Goal: Task Accomplishment & Management: Manage account settings

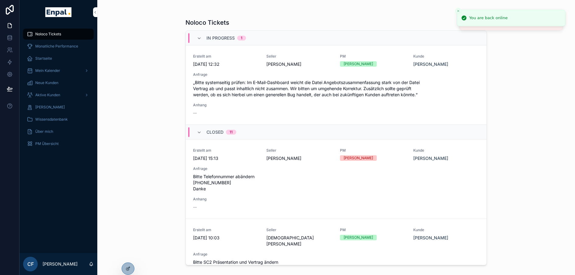
scroll to position [2, 0]
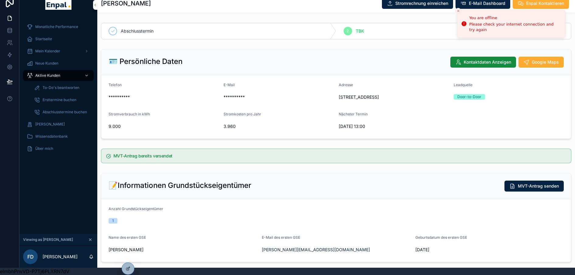
scroll to position [0, 5]
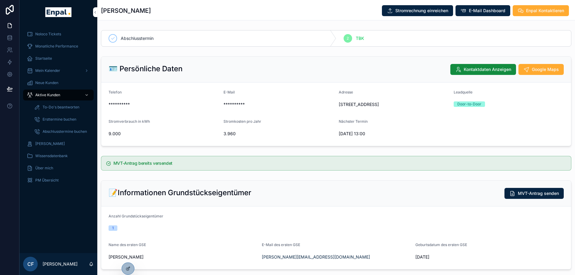
scroll to position [0, 5]
click at [35, 94] on span "Aktive Kunden" at bounding box center [47, 95] width 25 height 5
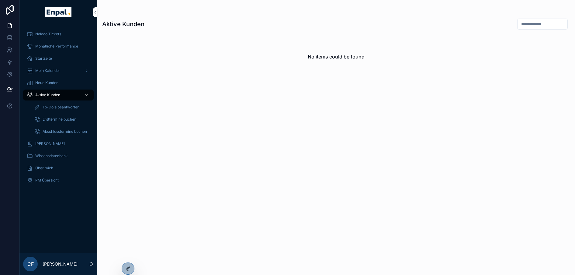
click at [35, 94] on span "Aktive Kunden" at bounding box center [47, 95] width 25 height 5
click at [0, 0] on icon at bounding box center [0, 0] width 0 height 0
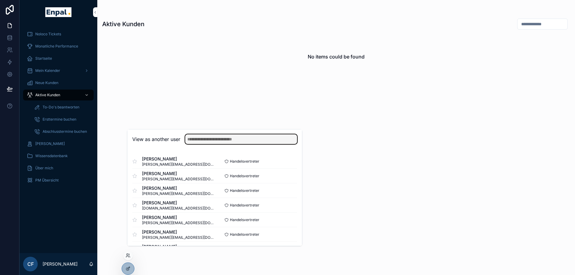
click at [200, 144] on input "text" at bounding box center [241, 139] width 112 height 10
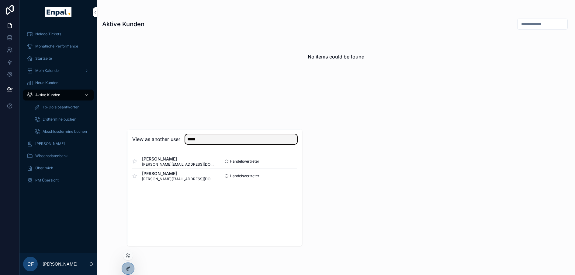
type input "*****"
click at [0, 0] on button "Select" at bounding box center [0, 0] width 0 height 0
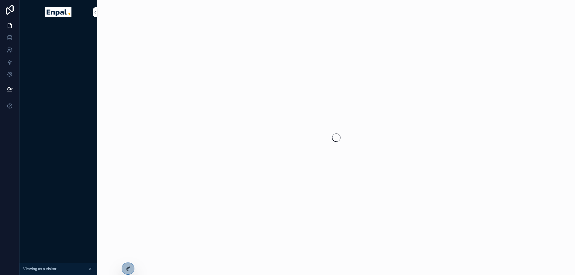
scroll to position [0, 5]
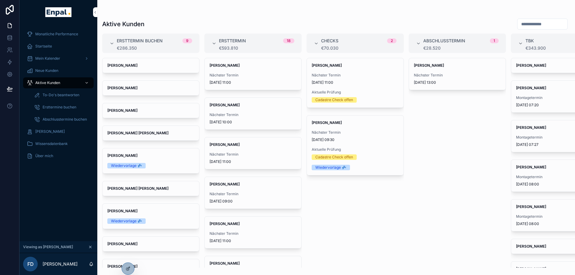
click at [436, 68] on div "Mohamed Labidi Nächster Termin 22.9.2025 13:00" at bounding box center [457, 74] width 97 height 32
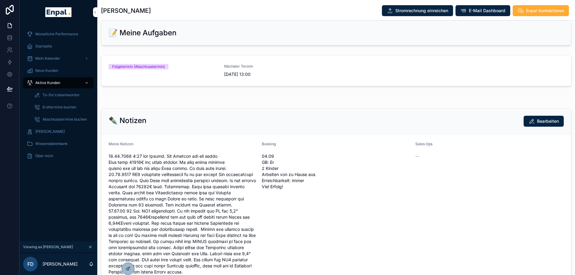
scroll to position [436, 0]
click at [209, 75] on div "Folgetermin (Abschlusstermin)" at bounding box center [163, 69] width 108 height 13
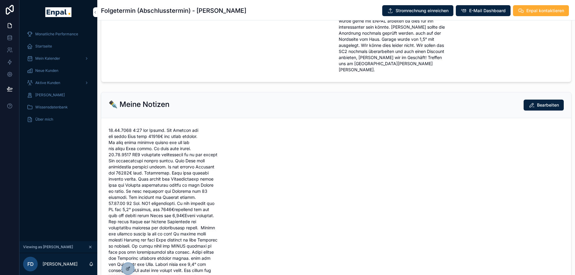
scroll to position [357, 0]
click at [126, 265] on div at bounding box center [128, 269] width 12 height 12
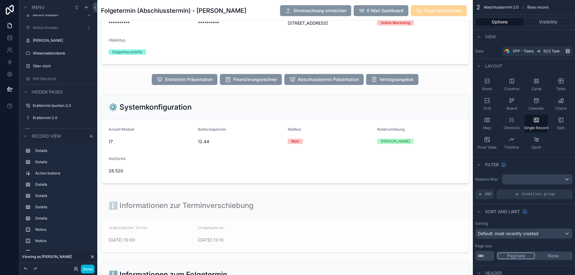
scroll to position [89, 0]
click at [407, 120] on div "scrollable content" at bounding box center [285, 139] width 376 height 93
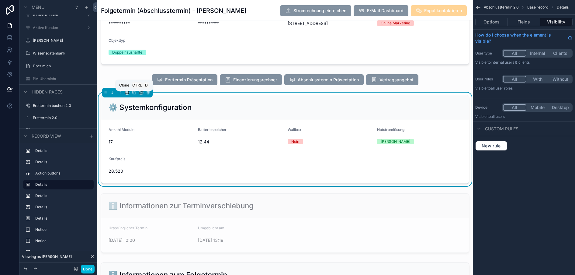
click at [132, 95] on icon "scrollable content" at bounding box center [134, 92] width 4 height 4
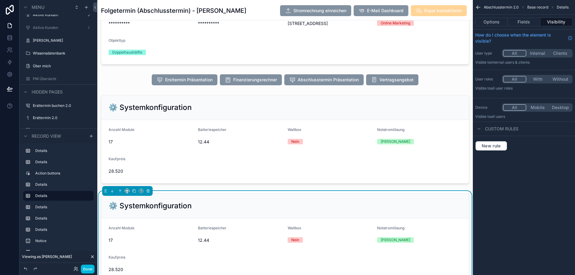
click at [337, 135] on div "scrollable content" at bounding box center [285, 139] width 376 height 93
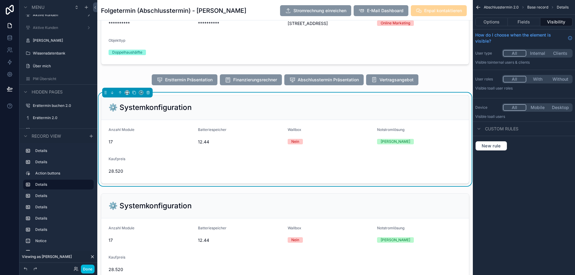
click at [312, 209] on div "scrollable content" at bounding box center [285, 237] width 376 height 93
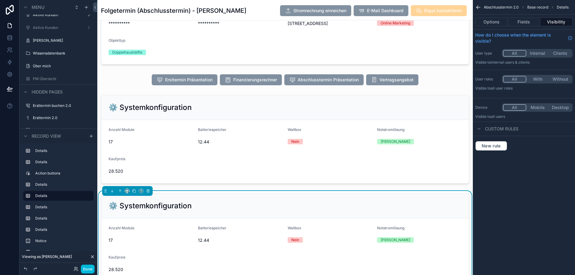
click at [537, 79] on button "With" at bounding box center [538, 79] width 23 height 7
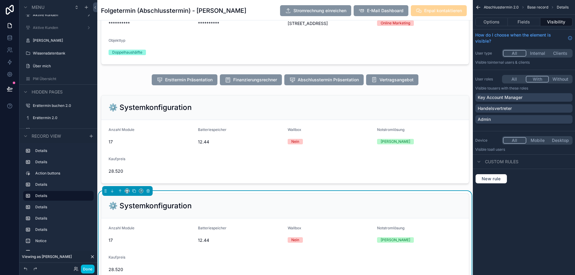
click at [496, 119] on div "Admin" at bounding box center [524, 119] width 93 height 6
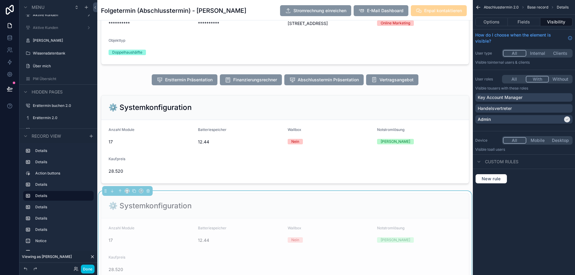
scroll to position [144, 0]
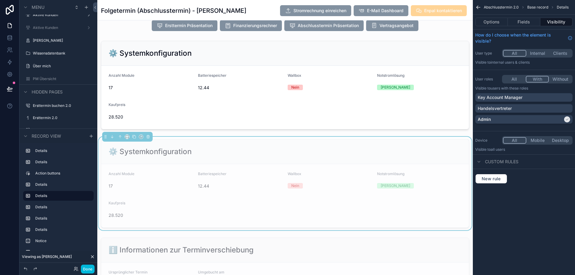
click at [204, 58] on div "scrollable content" at bounding box center [285, 84] width 376 height 93
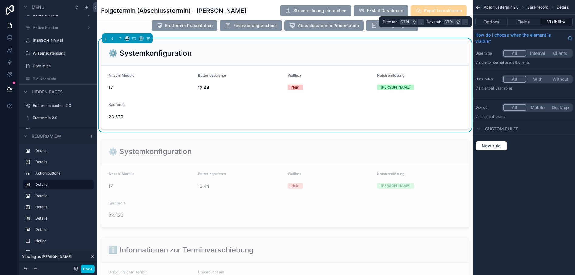
click at [518, 19] on button "Fields" at bounding box center [524, 22] width 32 height 9
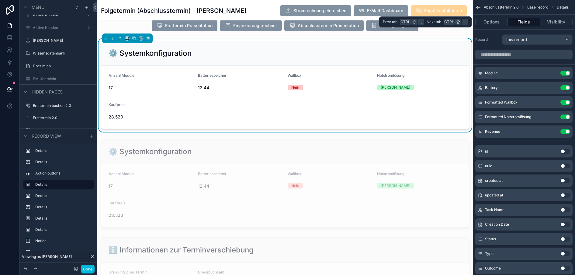
click at [499, 24] on button "Options" at bounding box center [492, 22] width 33 height 9
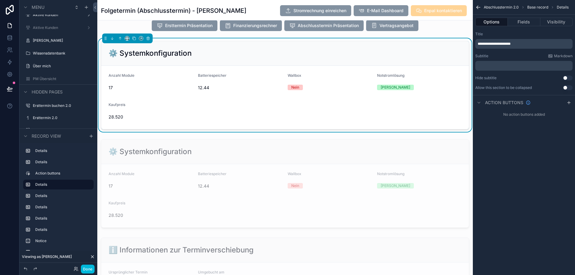
click at [484, 44] on span "**********" at bounding box center [494, 44] width 33 height 4
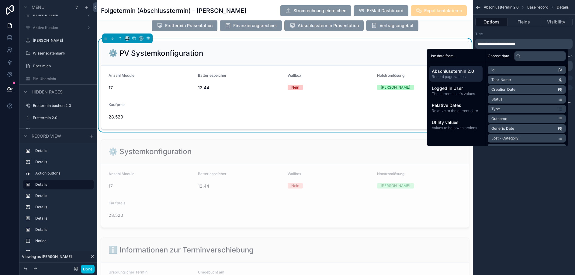
click at [526, 231] on div "**********" at bounding box center [524, 137] width 102 height 275
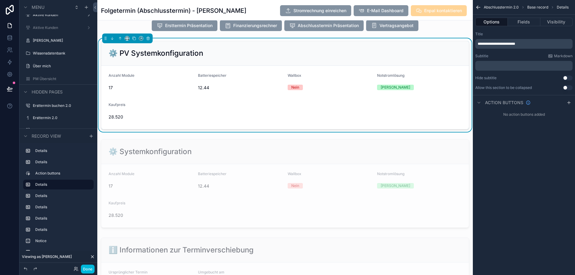
click at [359, 173] on div "scrollable content" at bounding box center [285, 183] width 376 height 93
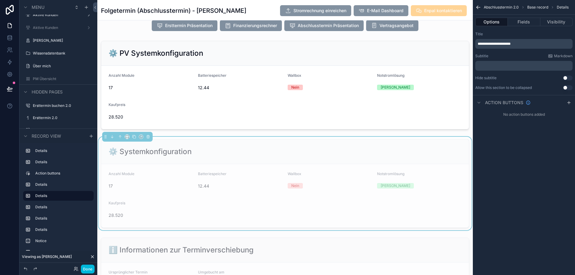
click at [484, 43] on span "**********" at bounding box center [494, 44] width 33 height 4
click at [365, 164] on div "⚙️ HP Systemkonfiguration" at bounding box center [285, 151] width 368 height 25
click at [520, 20] on button "Fields" at bounding box center [524, 22] width 32 height 9
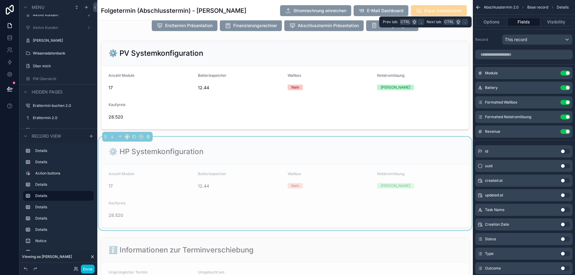
click at [558, 20] on button "Visibility" at bounding box center [557, 22] width 32 height 9
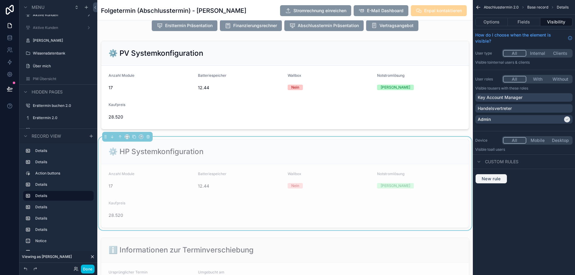
click at [485, 176] on span "New rule" at bounding box center [492, 178] width 24 height 5
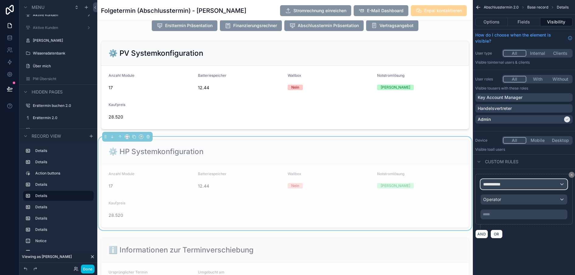
click at [499, 185] on span "**********" at bounding box center [495, 184] width 23 height 6
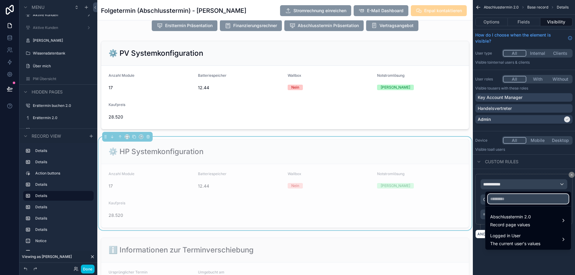
click at [498, 197] on input "text" at bounding box center [528, 199] width 81 height 10
click at [499, 216] on span "Abschlusstermin 2.0" at bounding box center [511, 216] width 41 height 7
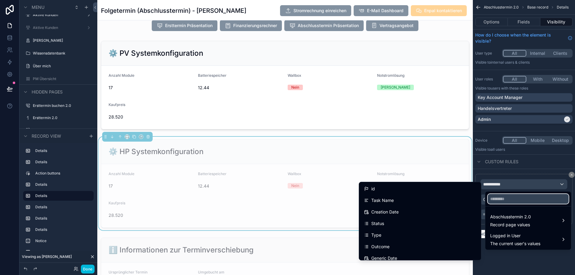
click at [505, 198] on input "text" at bounding box center [528, 199] width 81 height 10
type input "*"
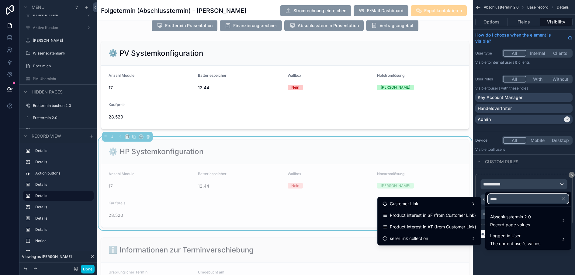
type input "****"
click at [445, 216] on span "Product interest in SF (from Customer Link)" at bounding box center [433, 215] width 86 height 7
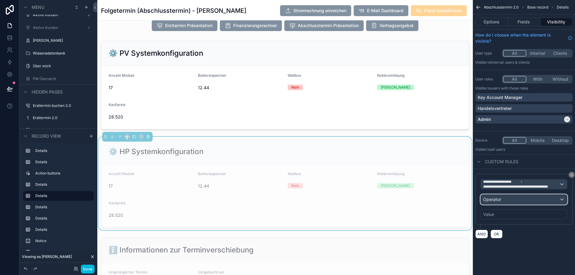
click at [525, 198] on div "Operator" at bounding box center [524, 199] width 86 height 10
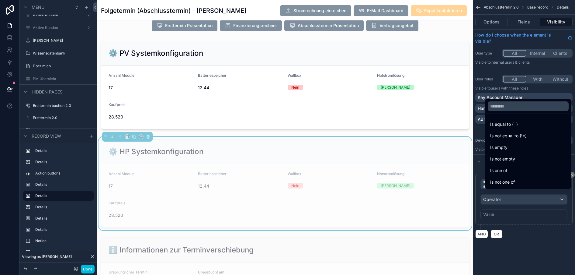
click at [518, 174] on div "Is one of" at bounding box center [529, 170] width 76 height 7
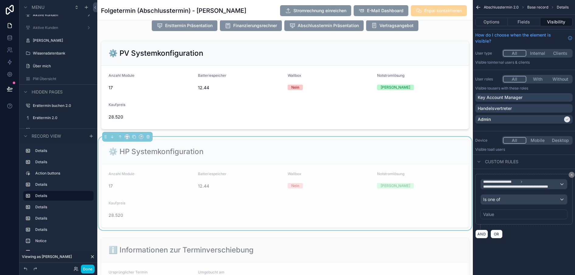
click at [502, 213] on div "Value" at bounding box center [524, 214] width 87 height 10
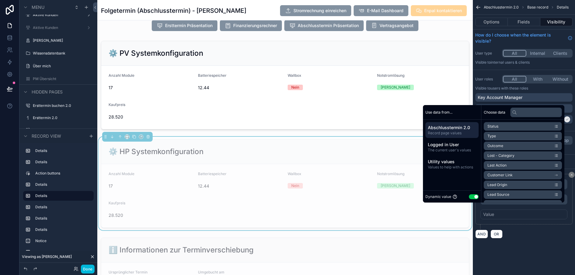
click at [469, 199] on button "Use setting" at bounding box center [474, 196] width 10 height 5
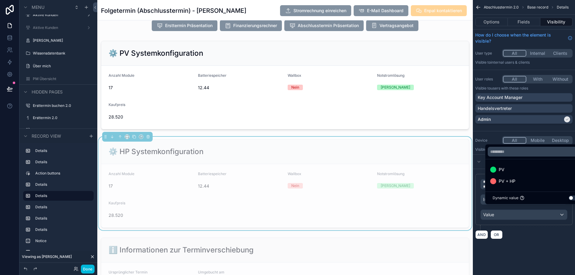
click at [503, 185] on span "PV + HP" at bounding box center [507, 180] width 17 height 7
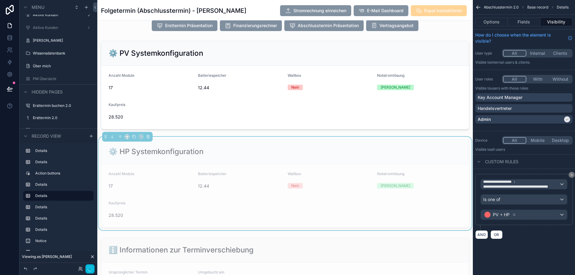
click at [524, 229] on div "**********" at bounding box center [524, 202] width 97 height 56
click at [479, 234] on button "AND" at bounding box center [482, 234] width 13 height 9
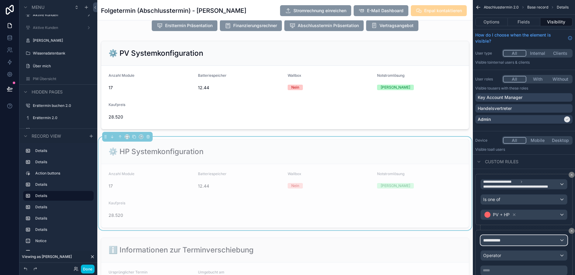
click at [502, 239] on span "**********" at bounding box center [495, 240] width 23 height 6
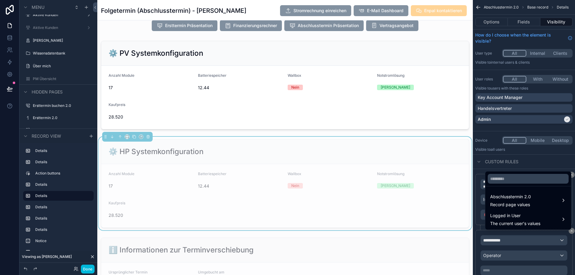
click at [512, 200] on span "Abschlusstermin 2.0" at bounding box center [511, 196] width 41 height 7
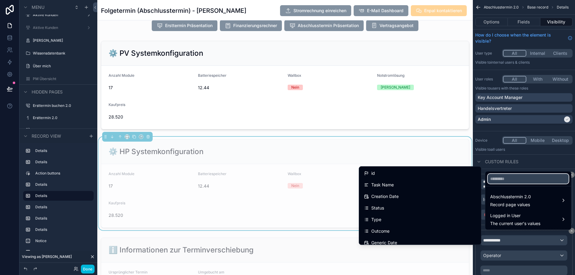
click at [495, 179] on input "text" at bounding box center [528, 179] width 81 height 10
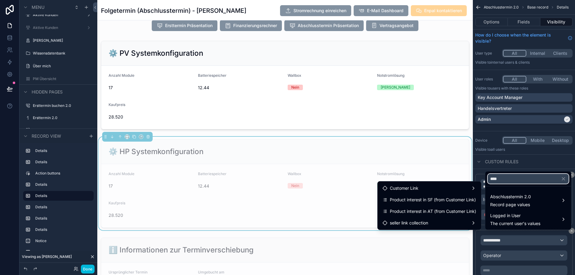
type input "****"
click at [459, 208] on span "Product interest in AT (from Customer Link)" at bounding box center [433, 211] width 86 height 7
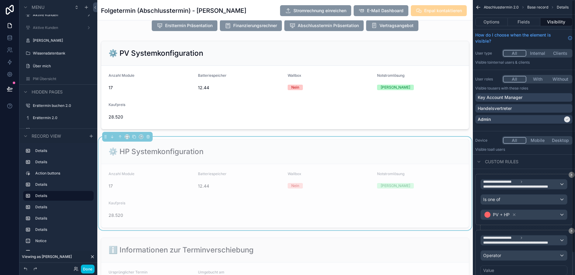
scroll to position [30, 0]
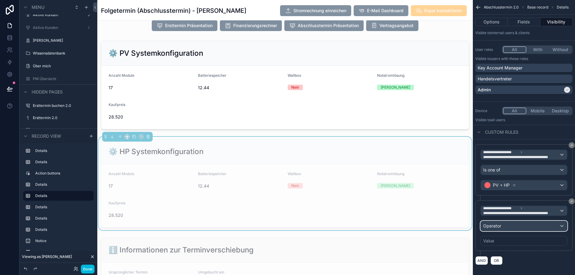
click at [503, 224] on div "Operator" at bounding box center [524, 226] width 86 height 10
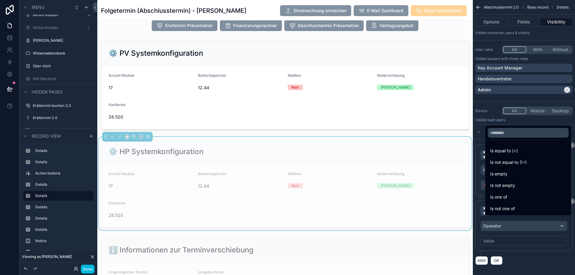
click at [504, 201] on div "Is one of" at bounding box center [529, 196] width 76 height 7
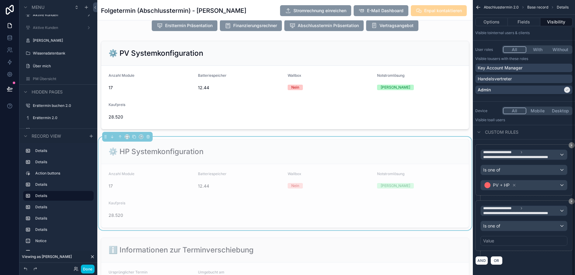
click at [502, 240] on div "Value" at bounding box center [524, 241] width 87 height 10
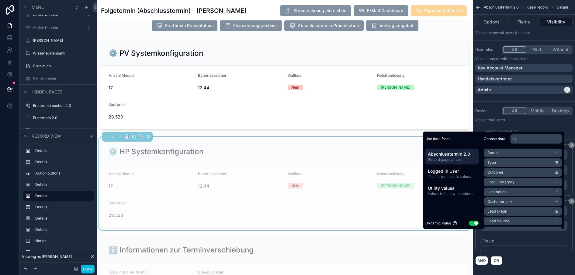
click at [470, 226] on button "Use setting" at bounding box center [474, 223] width 10 height 5
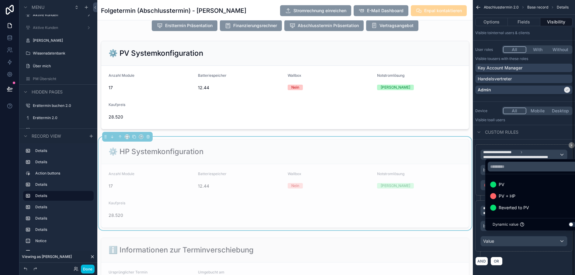
click at [502, 200] on span "PV + HP" at bounding box center [507, 195] width 17 height 7
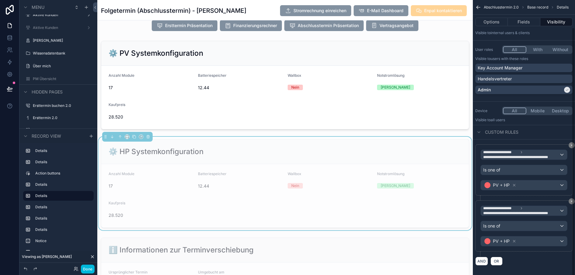
scroll to position [30, 0]
click at [482, 258] on button "AND" at bounding box center [482, 260] width 13 height 9
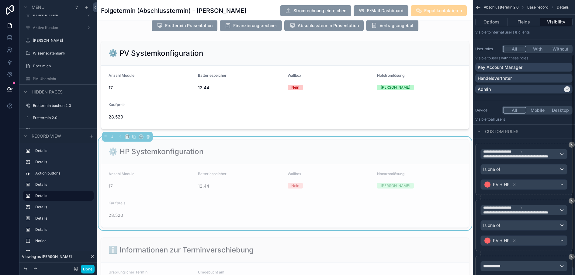
scroll to position [86, 0]
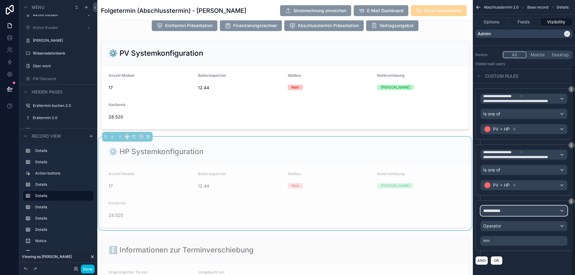
click at [498, 206] on div "**********" at bounding box center [524, 211] width 86 height 10
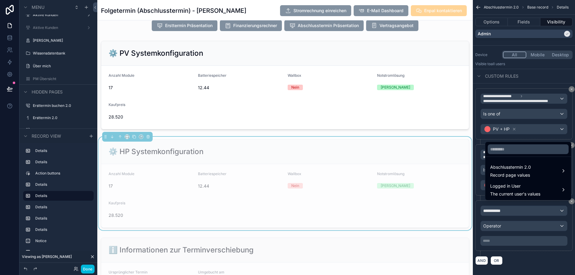
click at [505, 171] on span "Abschlusstermin 2.0" at bounding box center [511, 166] width 41 height 7
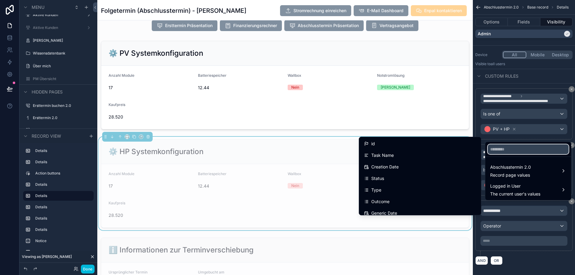
click at [504, 152] on input "text" at bounding box center [528, 149] width 81 height 10
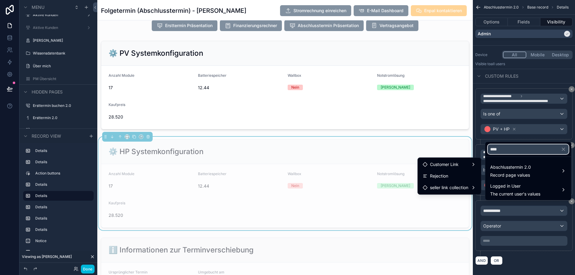
type input "****"
click at [458, 185] on span "seller link collection" at bounding box center [449, 187] width 38 height 7
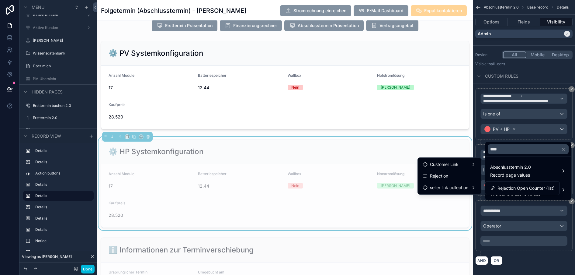
click at [461, 163] on div "Customer Link" at bounding box center [450, 164] width 54 height 7
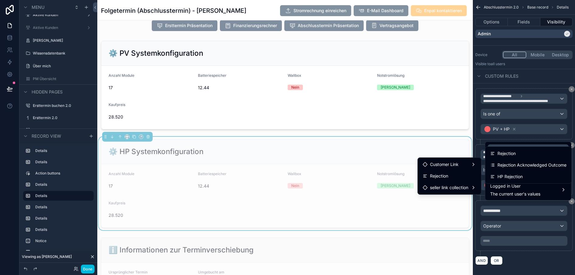
click at [492, 173] on div "HP Rejection" at bounding box center [507, 176] width 33 height 7
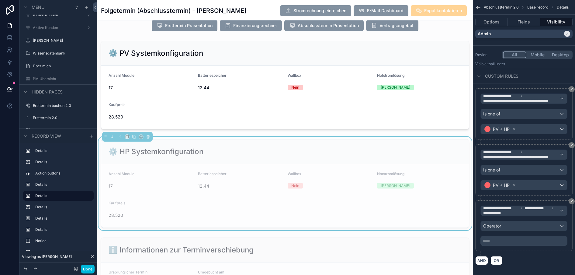
drag, startPoint x: 509, startPoint y: 226, endPoint x: 508, endPoint y: 232, distance: 5.9
click at [508, 232] on div "**********" at bounding box center [524, 225] width 87 height 40
click at [509, 226] on div "Operator" at bounding box center [524, 226] width 86 height 10
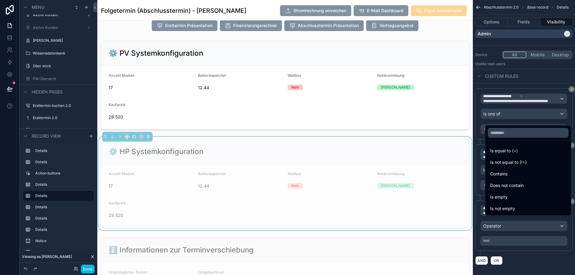
click at [508, 198] on div "Is empty" at bounding box center [528, 196] width 83 height 11
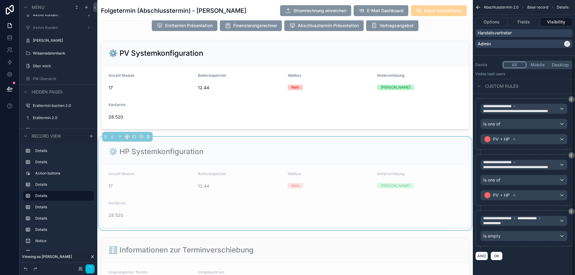
scroll to position [71, 0]
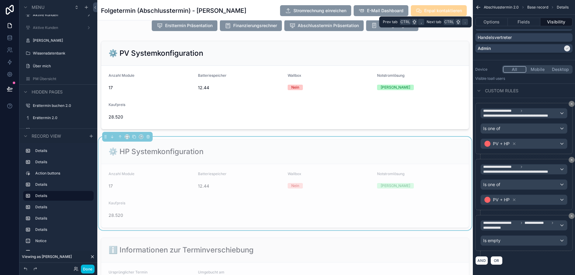
click at [521, 19] on button "Fields" at bounding box center [524, 22] width 32 height 9
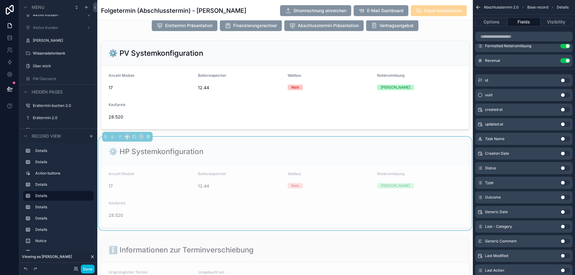
scroll to position [0, 0]
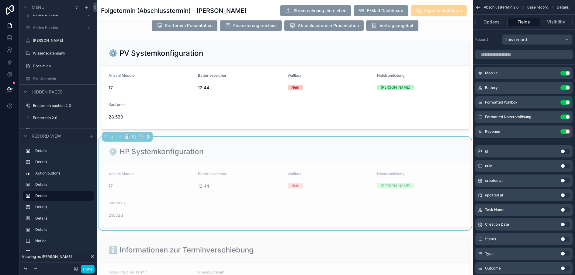
click at [565, 72] on button "Use setting" at bounding box center [566, 73] width 10 height 5
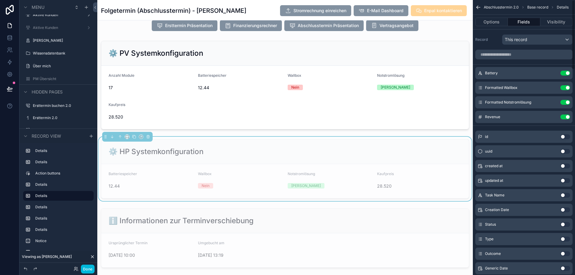
click at [565, 72] on button "Use setting" at bounding box center [566, 73] width 10 height 5
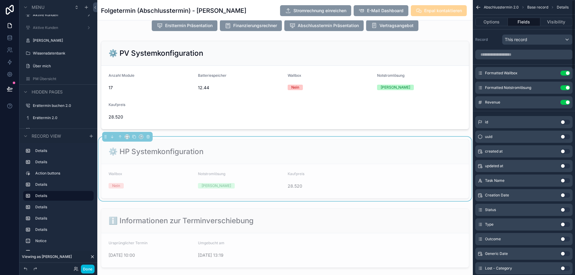
click at [565, 72] on button "Use setting" at bounding box center [566, 73] width 10 height 5
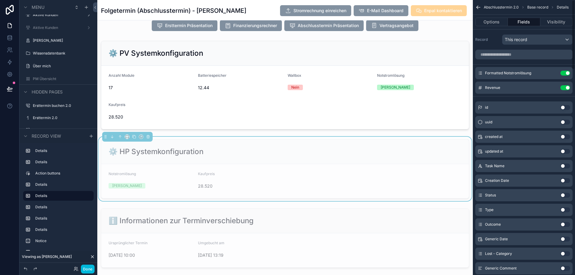
click at [565, 72] on button "Use setting" at bounding box center [566, 73] width 10 height 5
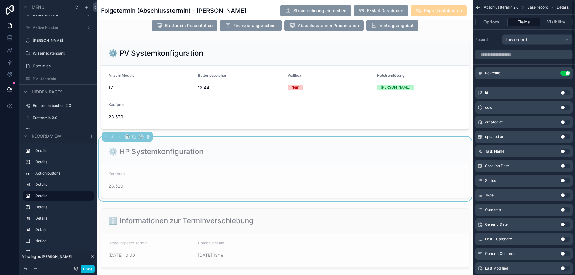
click at [565, 72] on button "Use setting" at bounding box center [566, 73] width 10 height 5
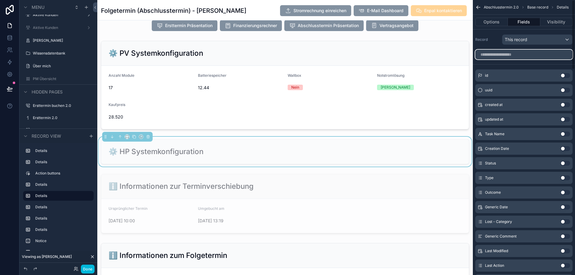
click at [539, 52] on input "scrollable content" at bounding box center [524, 55] width 97 height 10
click at [520, 57] on input "scrollable content" at bounding box center [524, 55] width 97 height 10
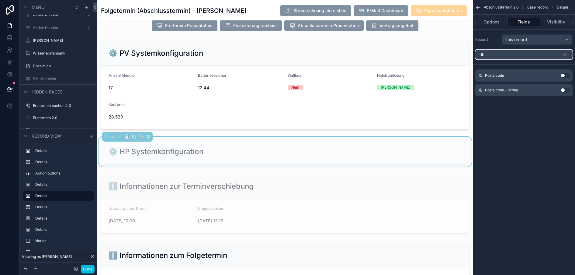
type input "*"
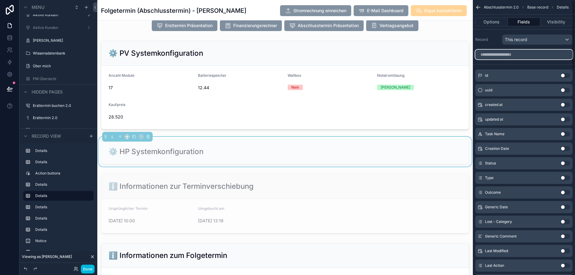
click at [533, 59] on input "scrollable content" at bounding box center [524, 55] width 97 height 10
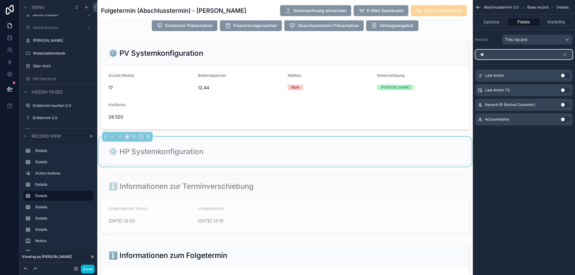
type input "*"
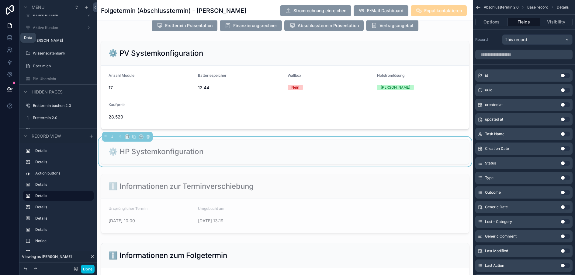
click at [7, 39] on icon at bounding box center [10, 38] width 6 height 6
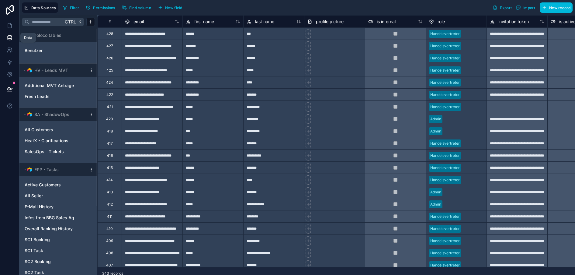
click at [6, 33] on link at bounding box center [9, 38] width 19 height 12
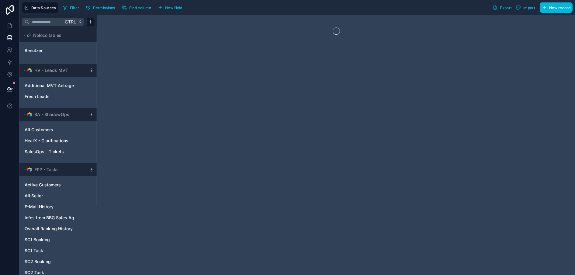
click at [4, 19] on link at bounding box center [9, 9] width 19 height 19
click at [7, 28] on icon at bounding box center [10, 26] width 6 height 6
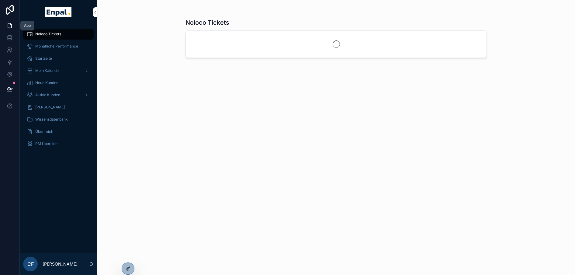
scroll to position [0, 5]
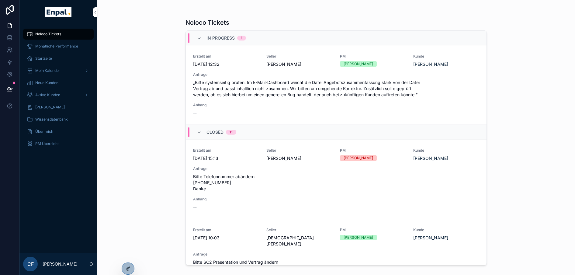
click at [47, 93] on span "Aktive Kunden" at bounding box center [47, 95] width 25 height 5
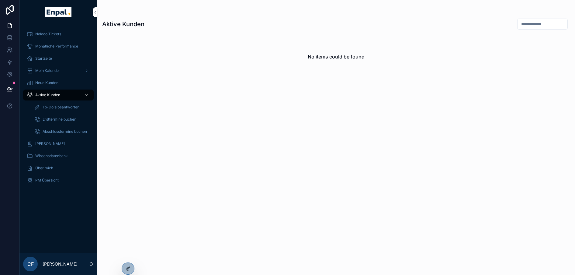
click at [0, 0] on div at bounding box center [0, 0] width 0 height 0
click at [0, 0] on icon at bounding box center [0, 0] width 0 height 0
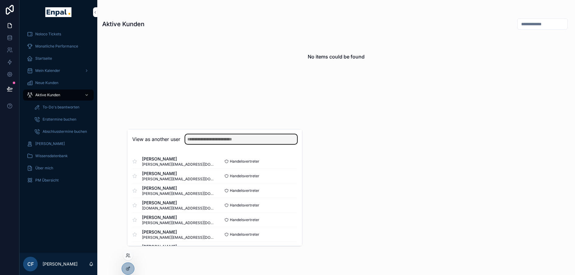
click at [206, 143] on input "text" at bounding box center [241, 139] width 112 height 10
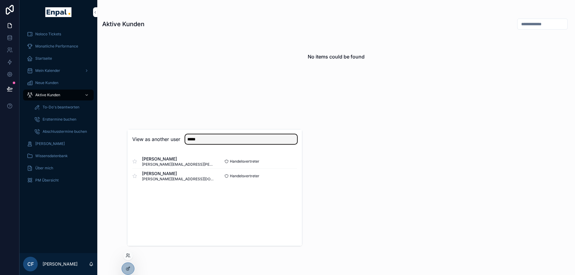
type input "*****"
click at [0, 0] on button "Select" at bounding box center [0, 0] width 0 height 0
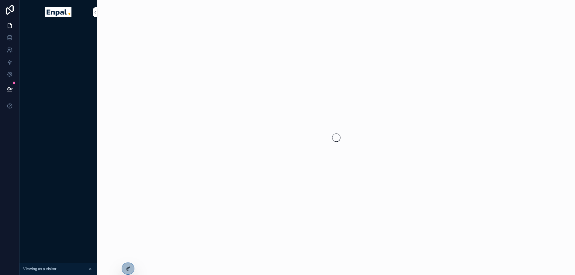
scroll to position [0, 5]
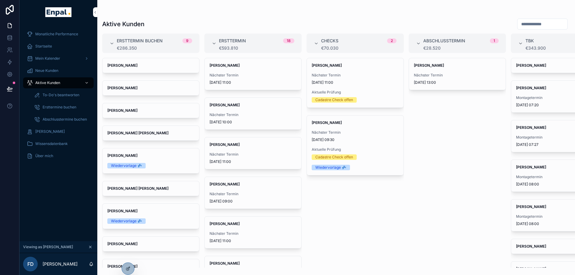
click at [432, 70] on div "[PERSON_NAME] Nächster Termin [DATE] 13:00" at bounding box center [457, 74] width 97 height 32
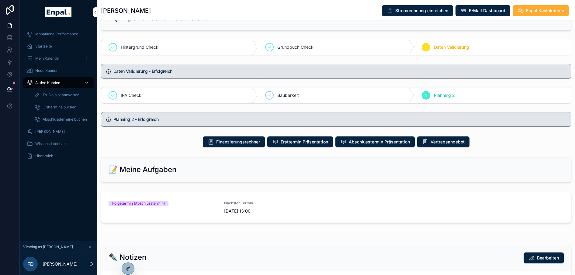
scroll to position [343, 0]
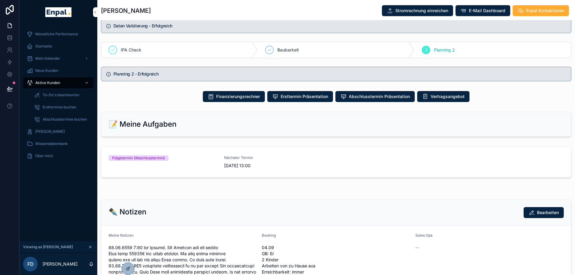
click at [208, 161] on div "Folgetermin (Abschlusstermin)" at bounding box center [163, 157] width 108 height 5
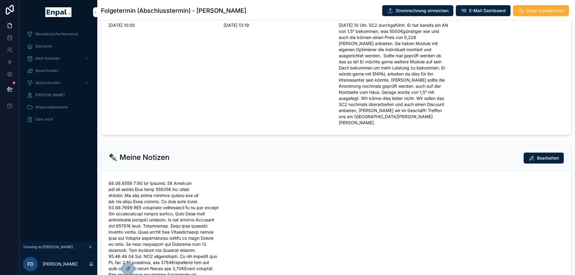
scroll to position [398, 0]
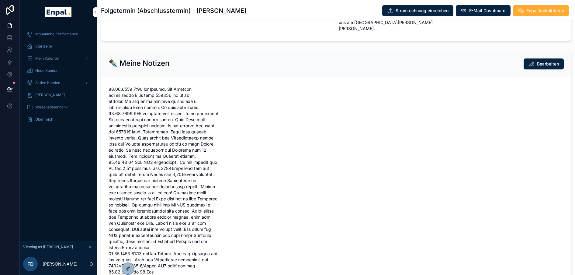
click at [127, 271] on icon at bounding box center [128, 268] width 5 height 5
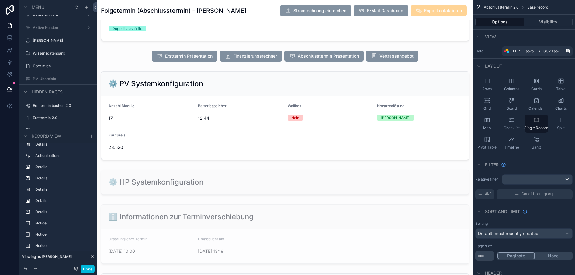
scroll to position [112, 0]
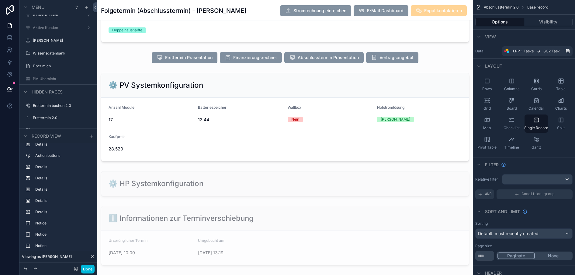
click at [310, 191] on div "scrollable content" at bounding box center [285, 184] width 376 height 30
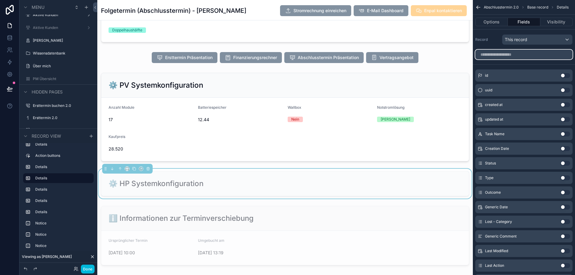
click at [501, 56] on input "scrollable content" at bounding box center [524, 55] width 97 height 10
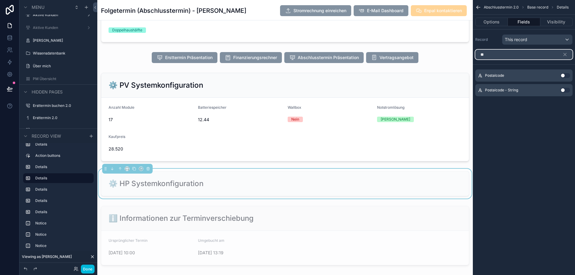
type input "**"
click at [512, 39] on span "This record" at bounding box center [516, 40] width 23 height 6
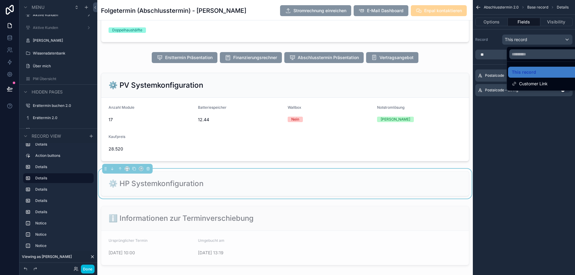
click at [519, 85] on span "Customer Link" at bounding box center [533, 83] width 29 height 7
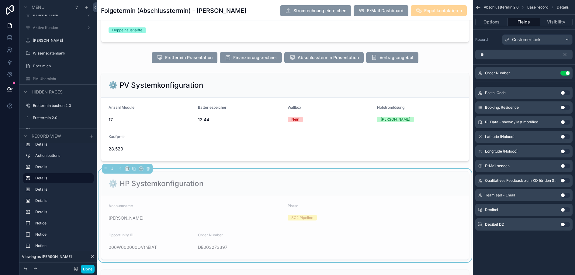
click at [452, 93] on div "scrollable content" at bounding box center [285, 116] width 376 height 93
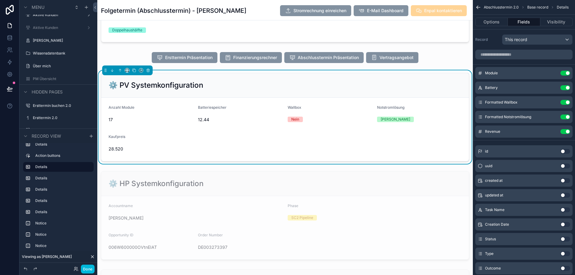
click at [411, 191] on div "scrollable content" at bounding box center [285, 215] width 376 height 93
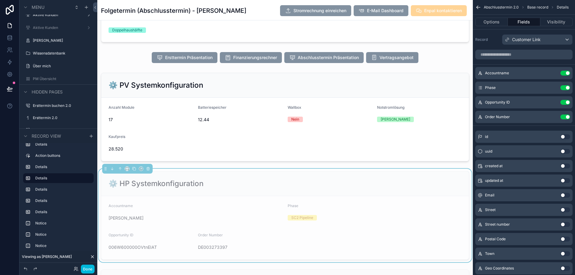
click at [568, 71] on button "Use setting" at bounding box center [566, 73] width 10 height 5
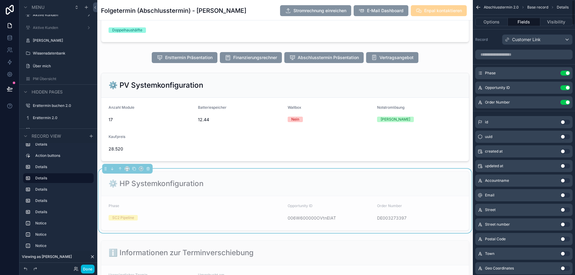
click at [568, 71] on button "Use setting" at bounding box center [566, 73] width 10 height 5
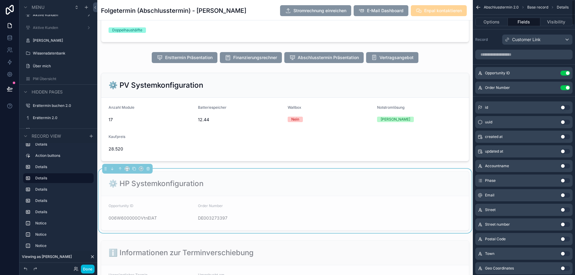
click at [568, 71] on button "Use setting" at bounding box center [566, 73] width 10 height 5
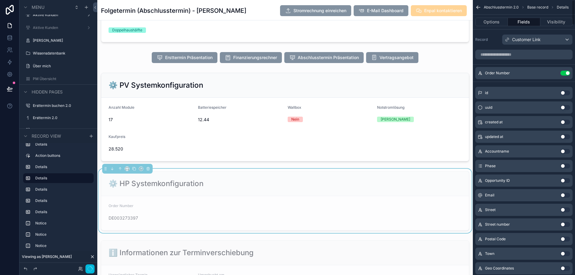
click at [568, 71] on button "Use setting" at bounding box center [566, 73] width 10 height 5
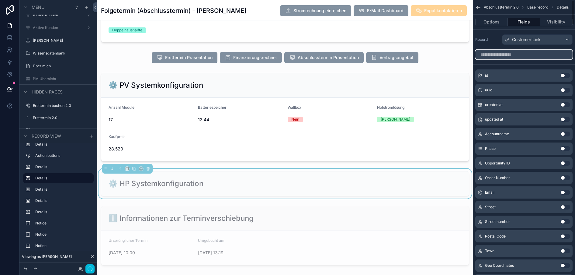
click at [520, 55] on input "scrollable content" at bounding box center [524, 55] width 97 height 10
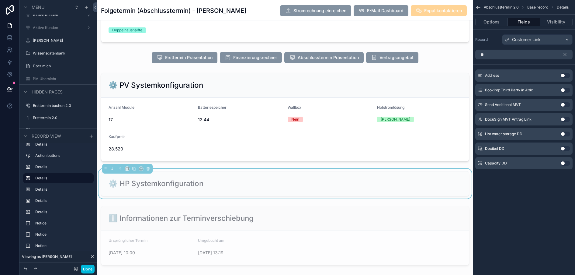
click at [564, 149] on button "Use setting" at bounding box center [566, 148] width 10 height 5
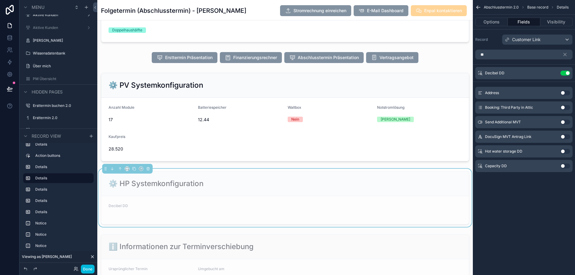
click at [565, 165] on button "Use setting" at bounding box center [566, 165] width 10 height 5
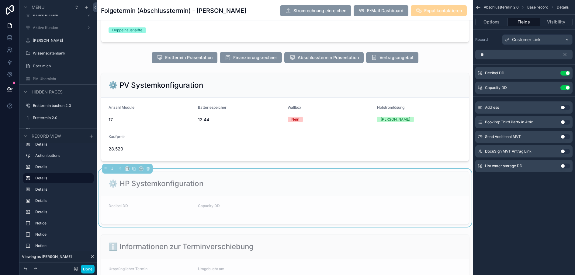
click at [566, 166] on button "Use setting" at bounding box center [566, 165] width 10 height 5
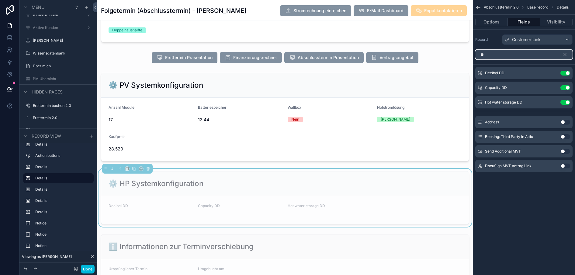
click at [494, 55] on input "**" at bounding box center [524, 55] width 97 height 10
type input "*"
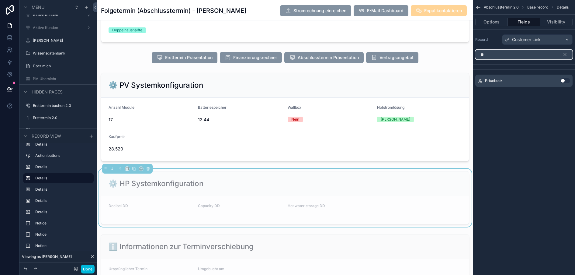
type input "*"
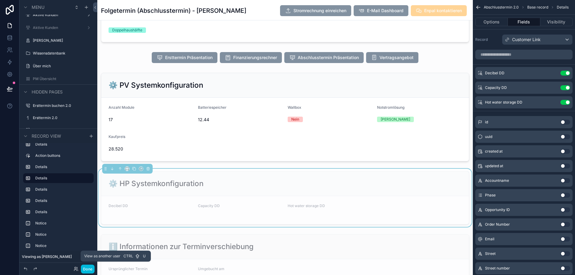
click at [75, 268] on icon at bounding box center [76, 268] width 2 height 2
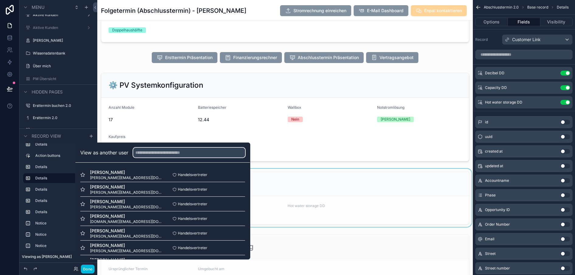
click at [170, 157] on input "text" at bounding box center [189, 153] width 112 height 10
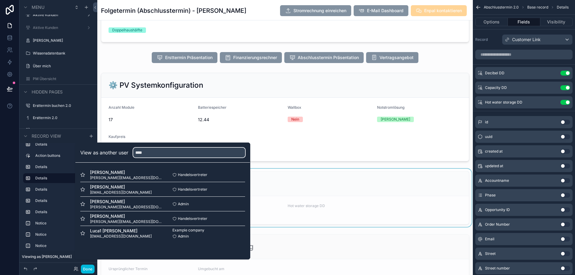
type input "****"
click at [0, 0] on button "Select" at bounding box center [0, 0] width 0 height 0
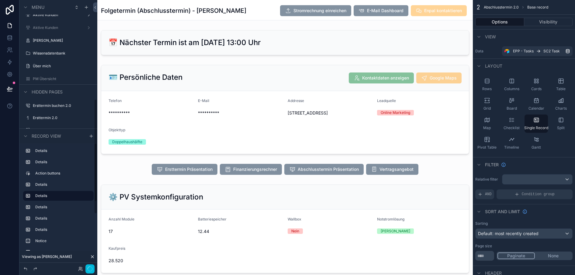
click at [89, 268] on icon "button" at bounding box center [90, 268] width 5 height 5
click at [49, 89] on label "Aktive Kunden" at bounding box center [57, 88] width 49 height 5
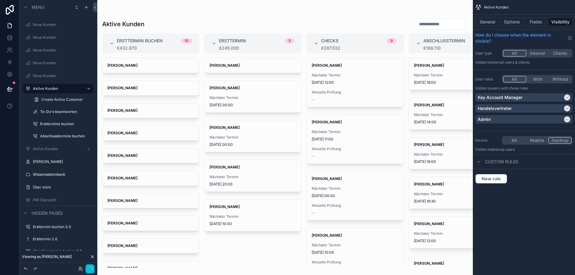
click at [430, 148] on div "scrollable content" at bounding box center [285, 137] width 376 height 275
click at [424, 144] on strong "[PERSON_NAME]" at bounding box center [429, 144] width 30 height 5
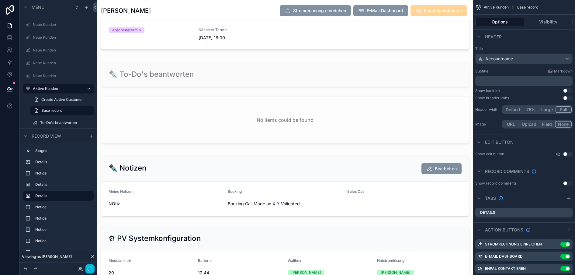
scroll to position [1027, 0]
click at [221, 54] on div "scrollable content" at bounding box center [285, 35] width 376 height 38
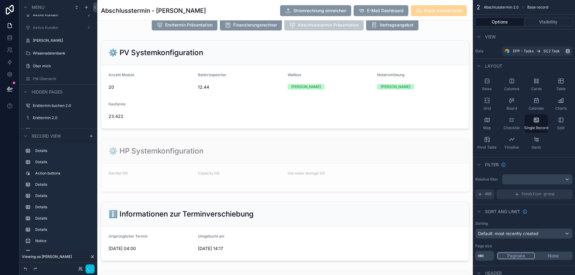
scroll to position [144, 0]
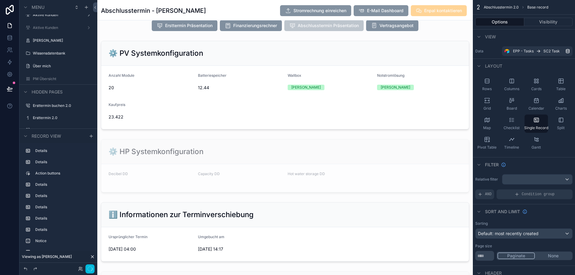
click at [220, 162] on div "scrollable content" at bounding box center [285, 166] width 376 height 58
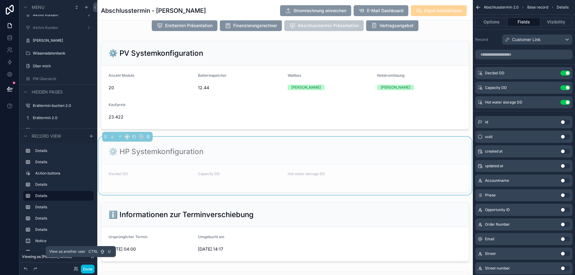
click at [75, 268] on icon at bounding box center [76, 268] width 2 height 2
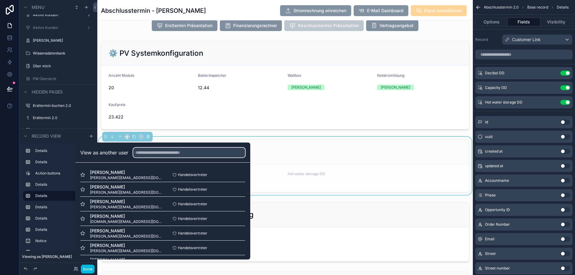
click at [141, 157] on input "text" at bounding box center [189, 153] width 112 height 10
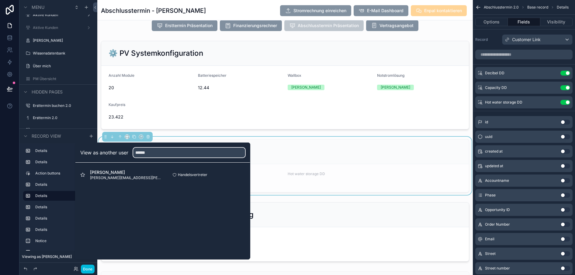
type input "******"
click at [0, 0] on button "Select" at bounding box center [0, 0] width 0 height 0
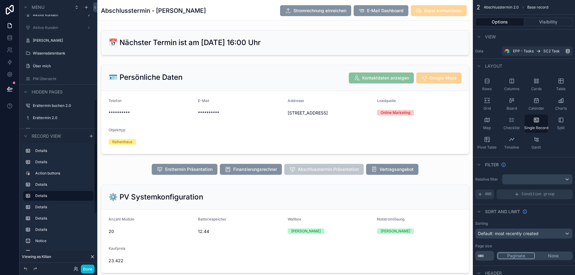
click at [73, 270] on div "Done" at bounding box center [83, 268] width 24 height 9
click at [75, 269] on icon at bounding box center [76, 268] width 5 height 5
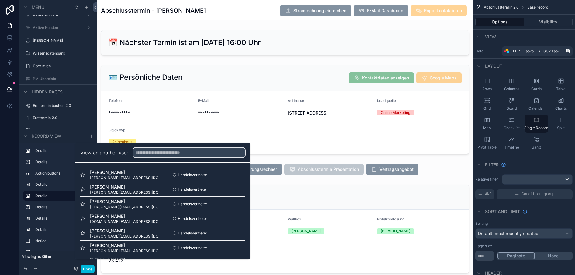
click at [149, 157] on input "text" at bounding box center [189, 153] width 112 height 10
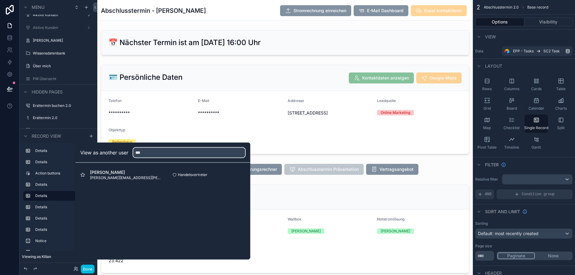
type input "***"
click at [0, 0] on button "Select" at bounding box center [0, 0] width 0 height 0
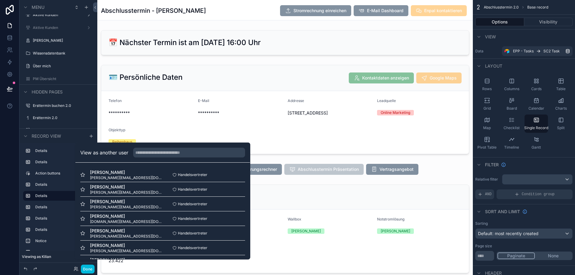
click at [86, 270] on button "Done" at bounding box center [88, 268] width 14 height 9
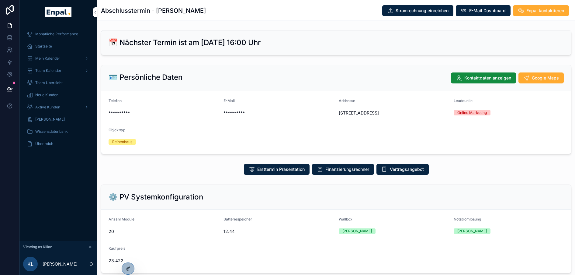
click at [43, 107] on span "Aktive Kunden" at bounding box center [47, 107] width 25 height 5
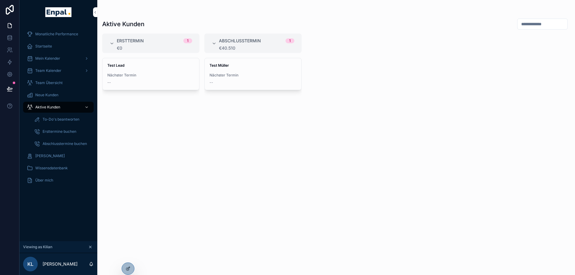
click at [221, 68] on div "Test Müller Nächster Termin --" at bounding box center [253, 74] width 97 height 32
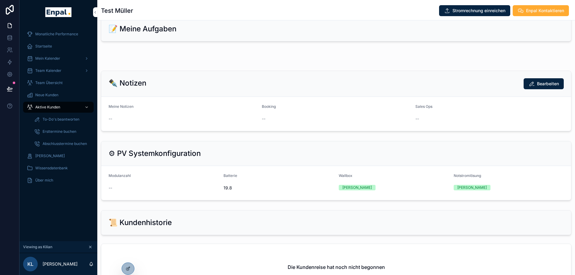
scroll to position [379, 0]
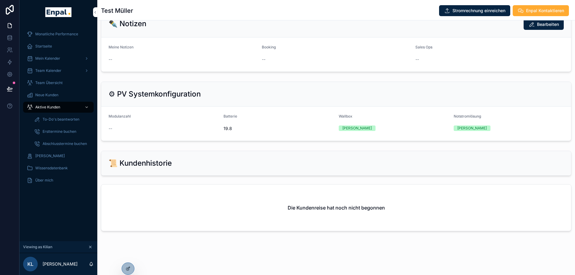
click at [129, 268] on icon at bounding box center [128, 268] width 5 height 5
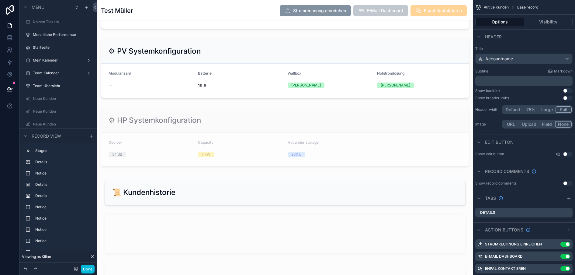
scroll to position [1212, 0]
click at [230, 135] on div "scrollable content" at bounding box center [285, 137] width 376 height 64
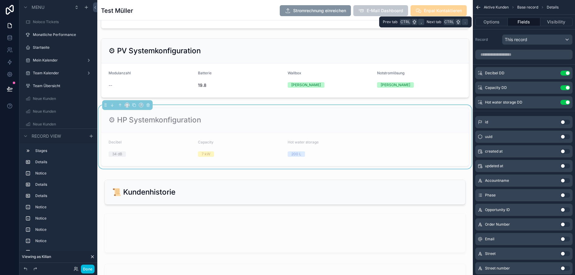
click at [550, 22] on button "Visibility" at bounding box center [557, 22] width 32 height 9
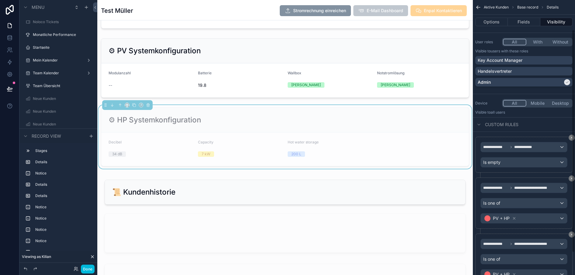
scroll to position [0, 0]
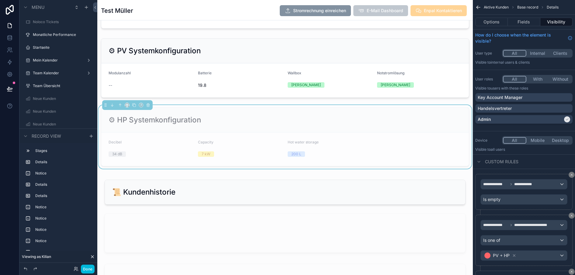
click at [512, 100] on p "Key Account Manager" at bounding box center [500, 97] width 45 height 6
click at [510, 109] on p "Handelsvertreter" at bounding box center [495, 108] width 34 height 6
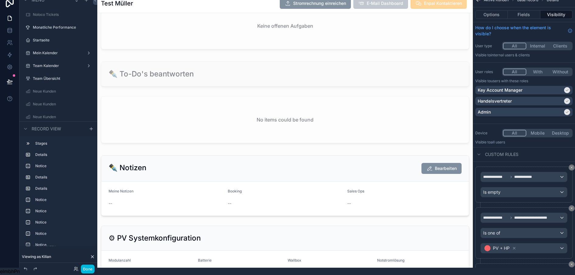
scroll to position [1017, 0]
click at [484, 98] on p "Handelsvertreter" at bounding box center [495, 101] width 34 height 6
click at [486, 87] on p "Key Account Manager" at bounding box center [500, 90] width 45 height 6
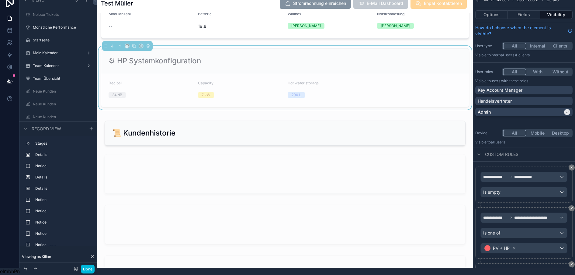
scroll to position [1265, 0]
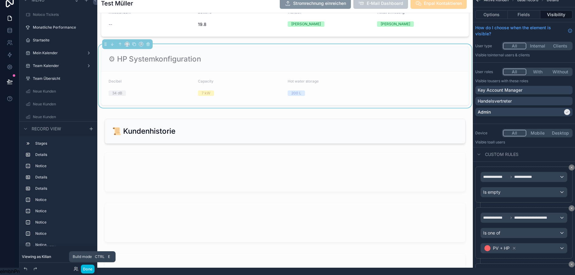
click at [85, 267] on button "Done" at bounding box center [88, 268] width 14 height 9
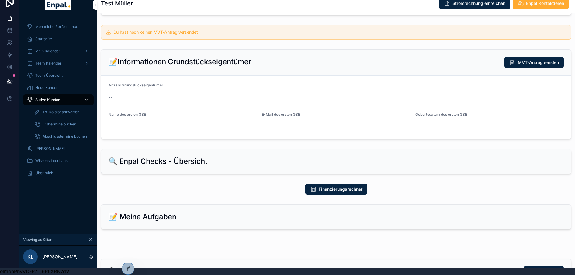
scroll to position [119, 0]
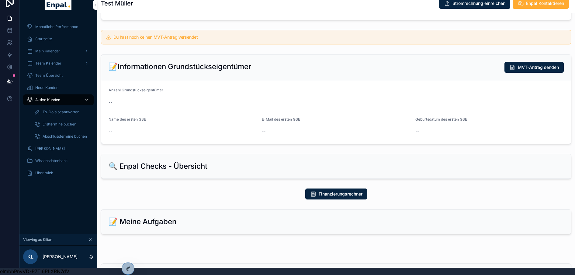
click at [202, 226] on div "📝 Meine Aufgaben" at bounding box center [337, 222] width 456 height 10
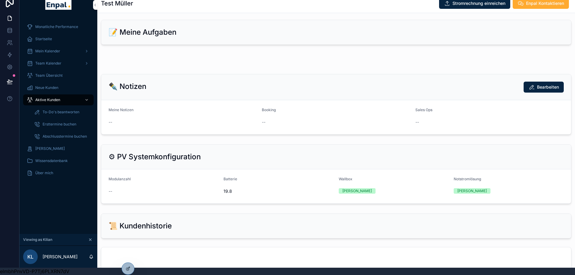
scroll to position [309, 0]
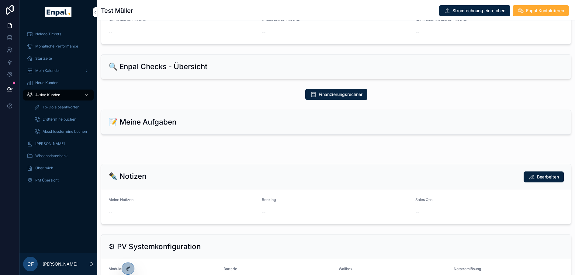
scroll to position [232, 0]
click at [126, 269] on icon at bounding box center [127, 269] width 3 height 3
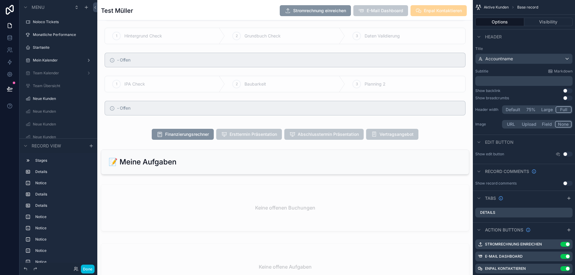
scroll to position [678, 0]
click at [193, 164] on div "scrollable content" at bounding box center [285, 162] width 376 height 30
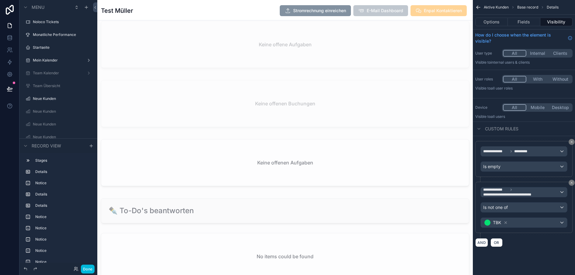
scroll to position [900, 0]
click at [201, 168] on div "scrollable content" at bounding box center [285, 163] width 376 height 54
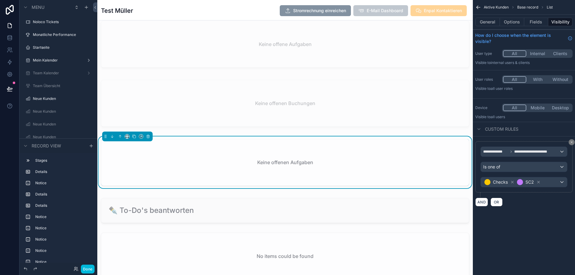
click at [278, 130] on div "scrollable content" at bounding box center [285, 104] width 376 height 54
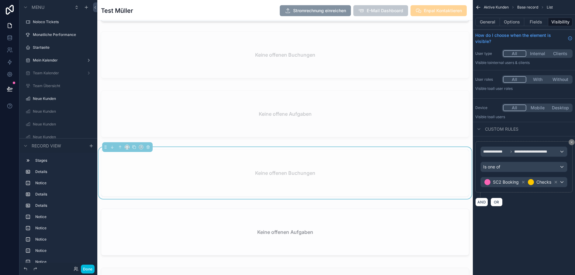
scroll to position [830, 0]
click at [319, 107] on div "scrollable content" at bounding box center [285, 115] width 376 height 54
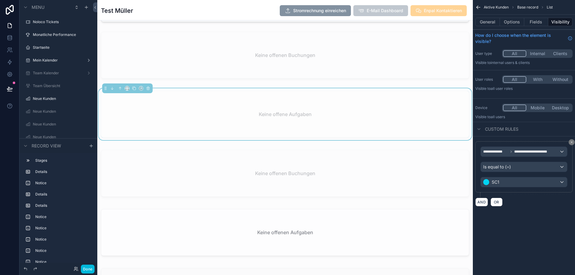
click at [280, 74] on div "scrollable content" at bounding box center [285, 56] width 376 height 54
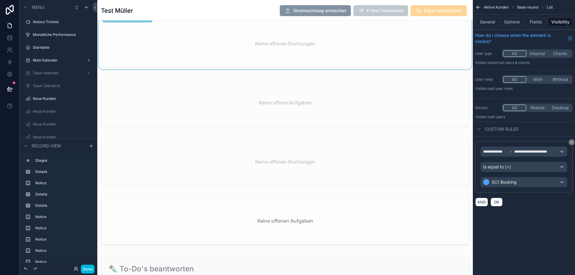
scroll to position [842, 0]
click at [284, 120] on div "scrollable content" at bounding box center [285, 103] width 376 height 54
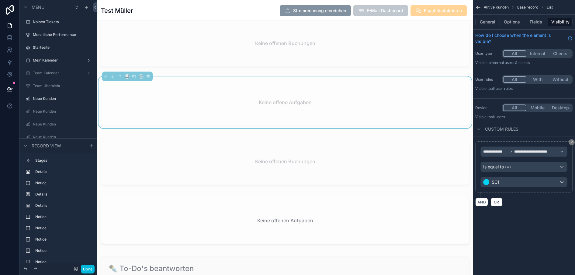
click at [285, 166] on div "scrollable content" at bounding box center [285, 162] width 376 height 54
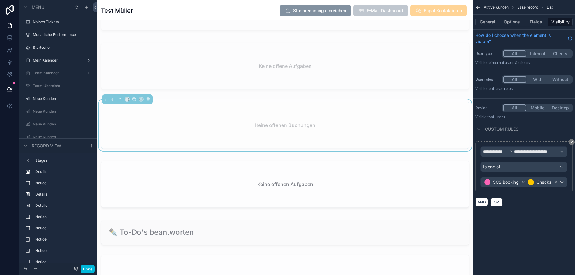
scroll to position [879, 0]
click at [280, 176] on div "scrollable content" at bounding box center [285, 185] width 376 height 54
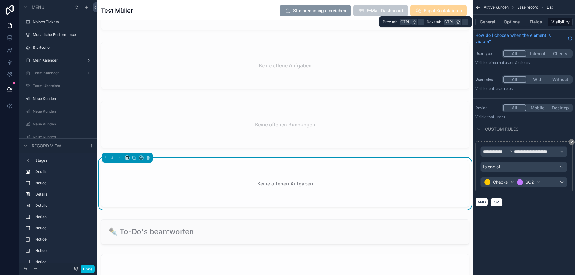
click at [490, 23] on button "General" at bounding box center [488, 22] width 25 height 9
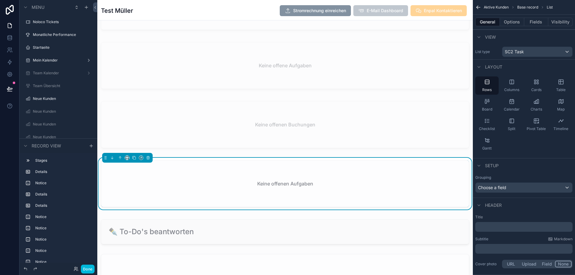
click at [388, 114] on div "scrollable content" at bounding box center [285, 126] width 376 height 54
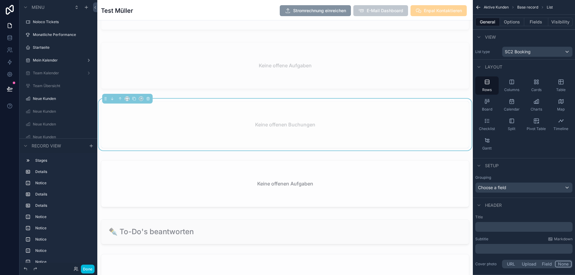
click at [368, 181] on div "scrollable content" at bounding box center [285, 185] width 376 height 54
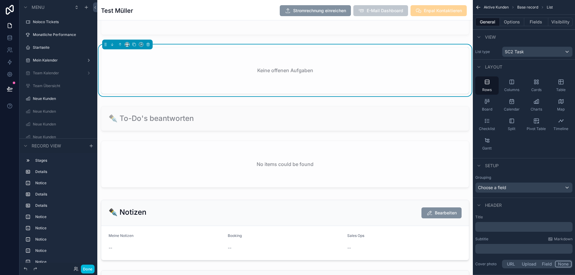
scroll to position [986, 0]
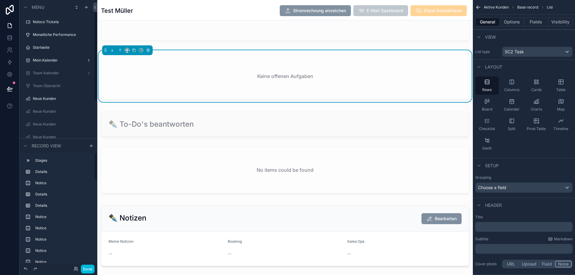
click at [85, 268] on button "Done" at bounding box center [88, 268] width 14 height 9
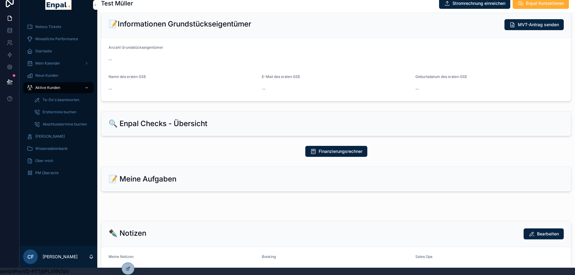
scroll to position [167, 0]
click at [47, 85] on span "Aktive Kunden" at bounding box center [47, 87] width 25 height 5
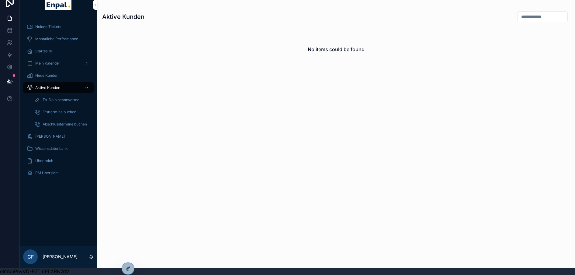
click at [0, 0] on icon at bounding box center [0, 0] width 0 height 0
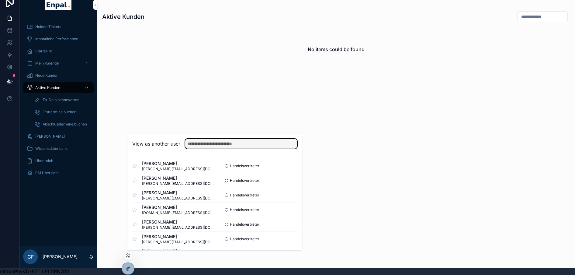
click at [201, 144] on input "text" at bounding box center [241, 144] width 112 height 10
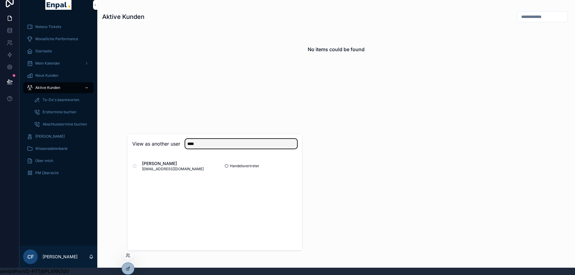
type input "****"
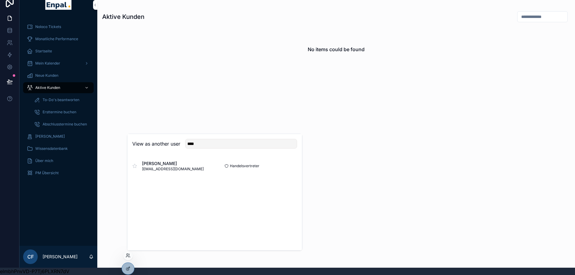
click at [0, 0] on button "Select" at bounding box center [0, 0] width 0 height 0
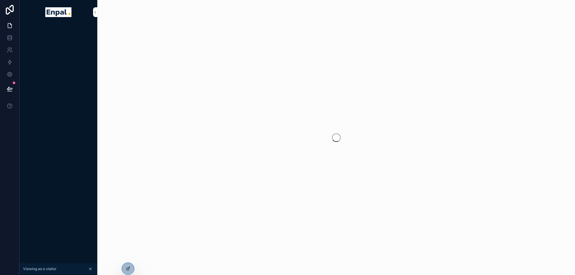
scroll to position [12, 5]
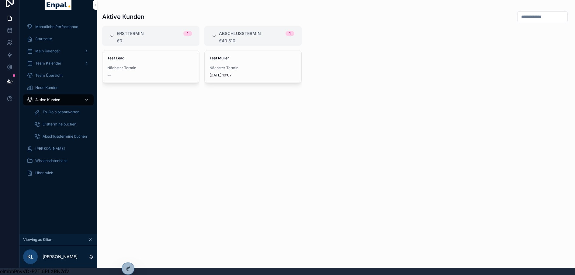
click at [257, 58] on div "Test [PERSON_NAME] Nächster Termin [DATE] 10:07" at bounding box center [253, 67] width 97 height 32
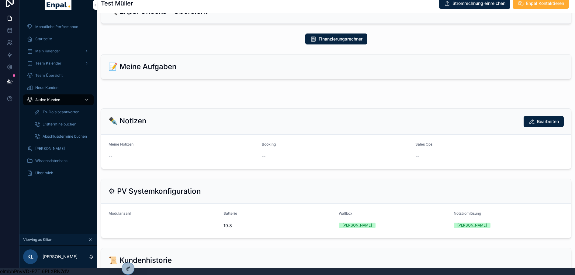
scroll to position [296, 0]
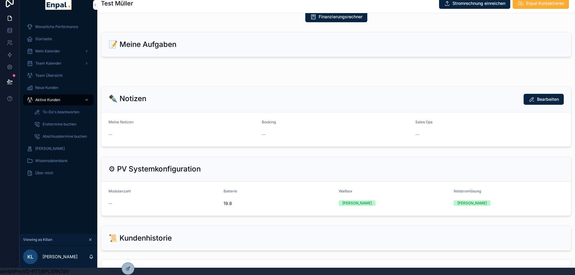
click at [0, 0] on div at bounding box center [0, 0] width 0 height 0
click at [0, 0] on icon at bounding box center [0, 0] width 0 height 0
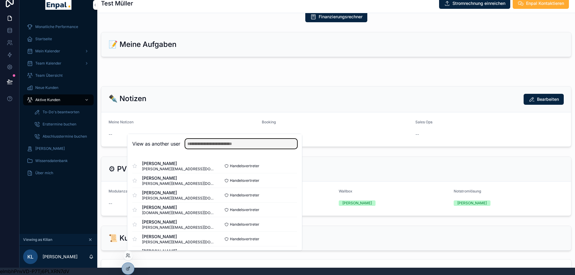
click at [223, 144] on input "text" at bounding box center [241, 144] width 112 height 10
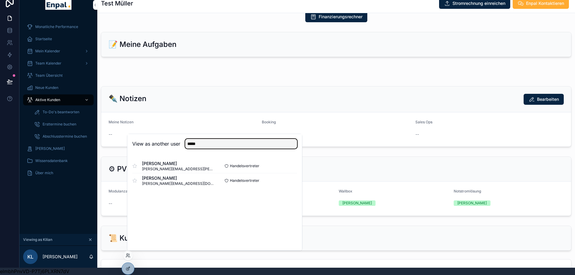
type input "*****"
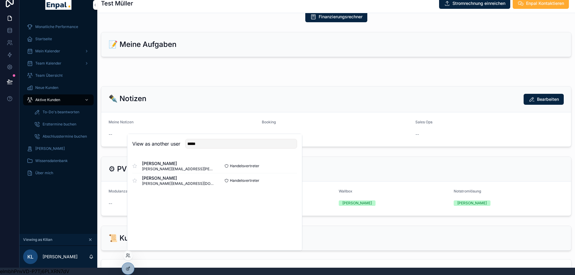
click at [0, 0] on button "Select" at bounding box center [0, 0] width 0 height 0
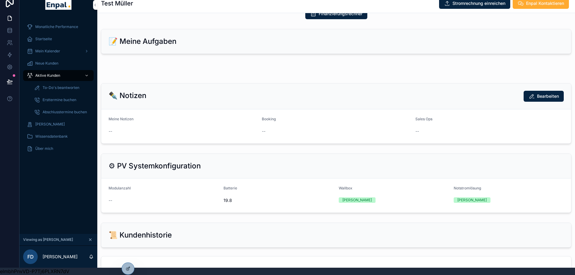
scroll to position [305, 0]
click at [50, 73] on span "Aktive Kunden" at bounding box center [47, 75] width 25 height 5
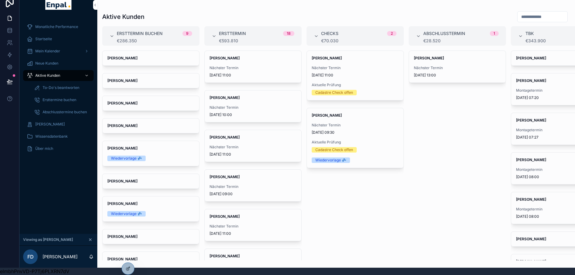
click at [433, 56] on strong "[PERSON_NAME]" at bounding box center [429, 58] width 30 height 5
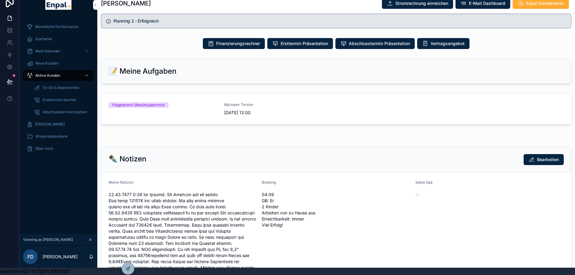
scroll to position [389, 0]
click at [130, 264] on div at bounding box center [128, 269] width 12 height 12
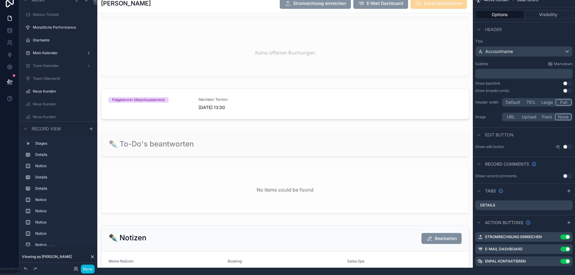
scroll to position [931, 0]
click at [273, 118] on div "scrollable content" at bounding box center [285, 105] width 376 height 38
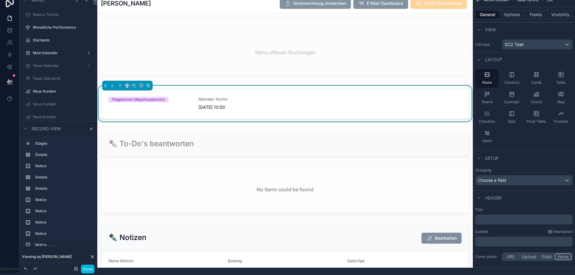
click at [555, 12] on button "Visibility" at bounding box center [561, 14] width 24 height 9
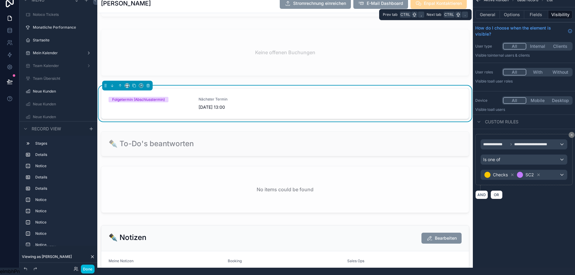
click at [492, 11] on button "General" at bounding box center [488, 14] width 25 height 9
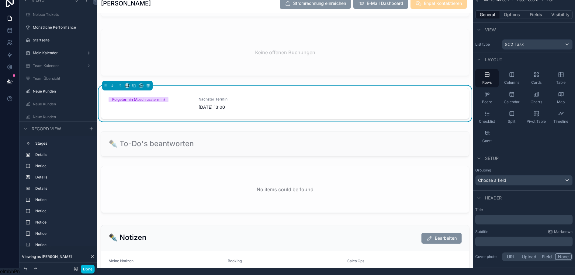
click at [510, 11] on button "Options" at bounding box center [512, 14] width 24 height 9
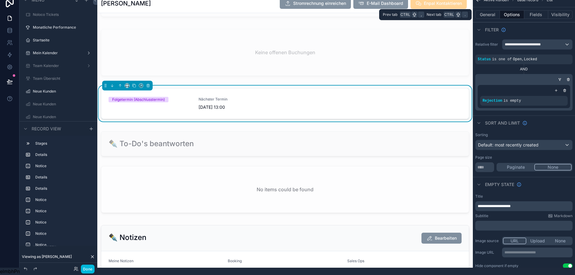
click at [530, 12] on button "Fields" at bounding box center [537, 14] width 24 height 9
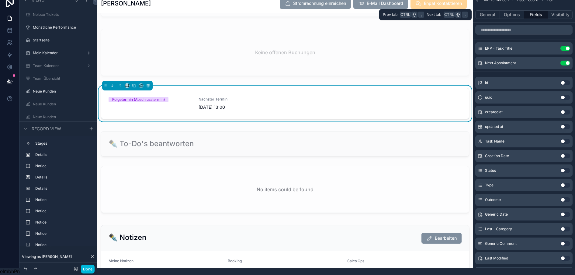
click at [557, 11] on button "Visibility" at bounding box center [561, 14] width 24 height 9
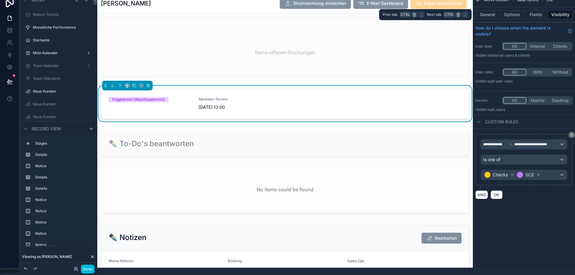
click at [491, 10] on button "General" at bounding box center [488, 14] width 25 height 9
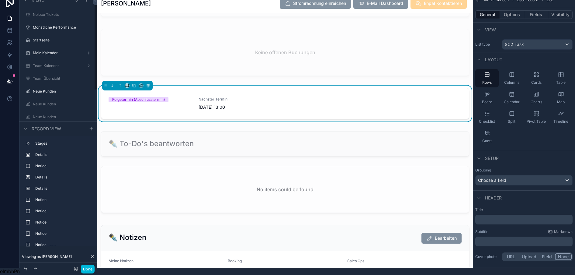
scroll to position [0, 5]
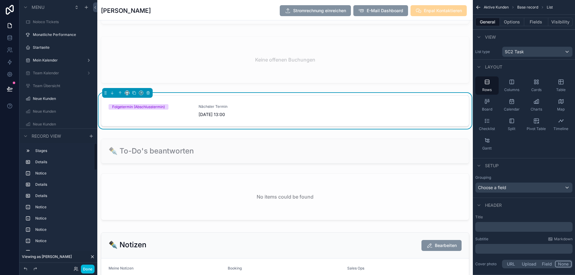
drag, startPoint x: 85, startPoint y: 273, endPoint x: 83, endPoint y: 265, distance: 8.2
click at [85, 273] on button "Done" at bounding box center [88, 268] width 14 height 9
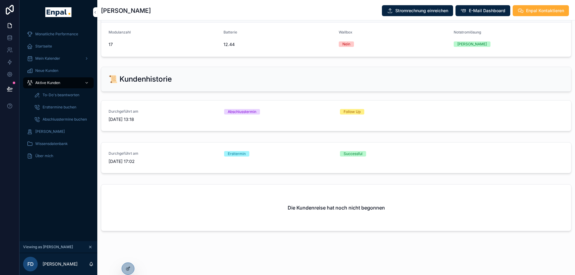
scroll to position [757, 0]
click at [0, 0] on icon at bounding box center [0, 0] width 0 height 0
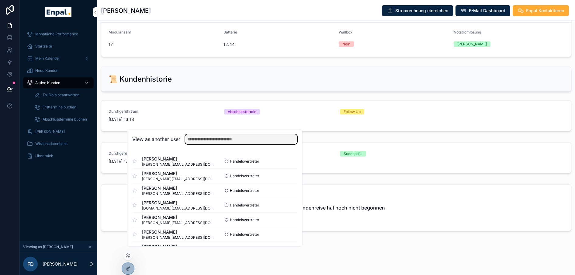
click at [199, 144] on input "text" at bounding box center [241, 139] width 112 height 10
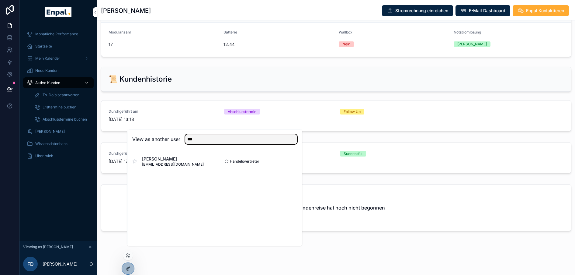
type input "***"
click at [0, 0] on button "Select" at bounding box center [0, 0] width 0 height 0
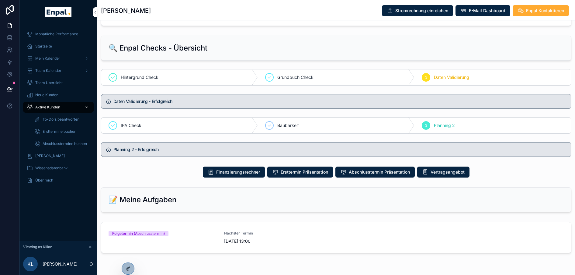
scroll to position [271, 0]
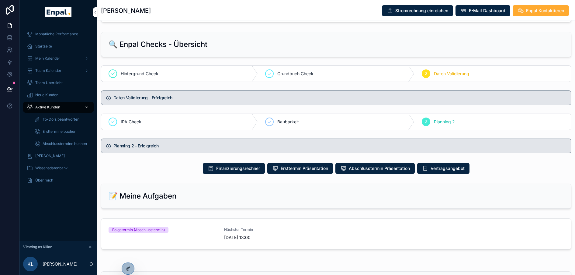
click at [145, 240] on div "Folgetermin (Abschlusstermin)" at bounding box center [163, 233] width 108 height 13
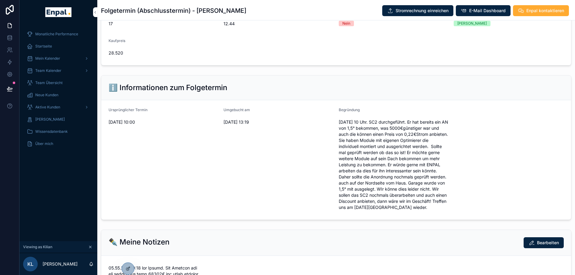
scroll to position [208, 0]
click at [50, 107] on span "Aktive Kunden" at bounding box center [47, 107] width 25 height 5
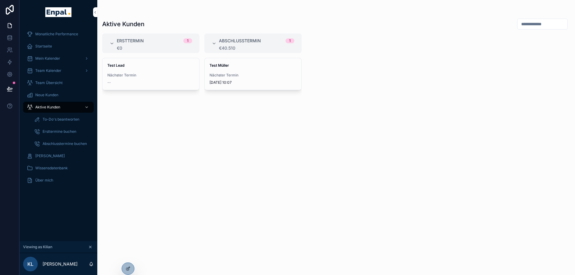
click at [228, 61] on div "Test [PERSON_NAME] Nächster Termin [DATE] 10:07" at bounding box center [253, 74] width 97 height 32
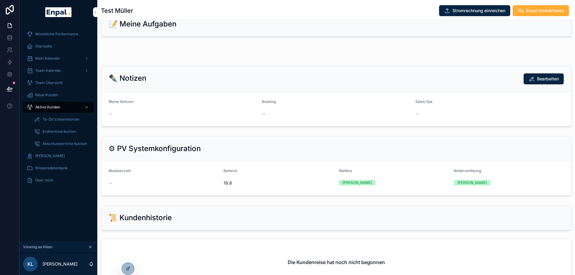
scroll to position [309, 0]
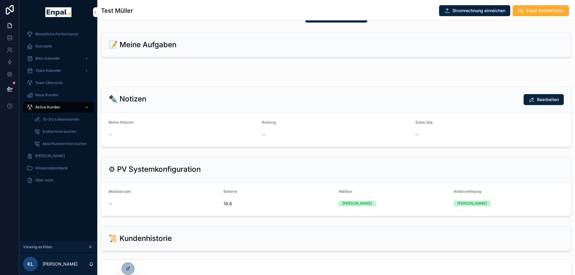
click at [131, 267] on div at bounding box center [128, 269] width 12 height 12
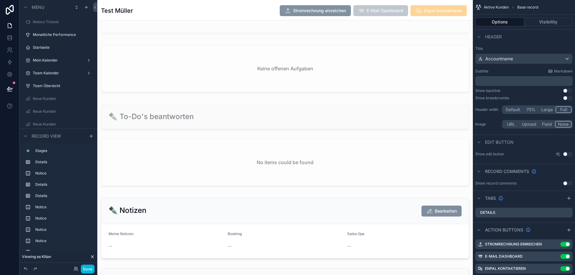
scroll to position [995, 0]
click at [300, 86] on div "scrollable content" at bounding box center [285, 69] width 376 height 54
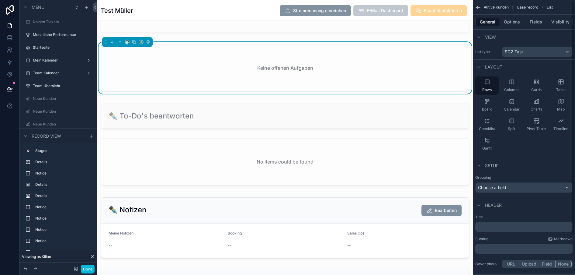
click at [554, 21] on button "Visibility" at bounding box center [561, 22] width 24 height 9
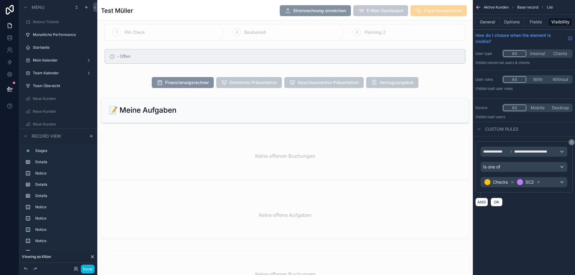
scroll to position [724, 0]
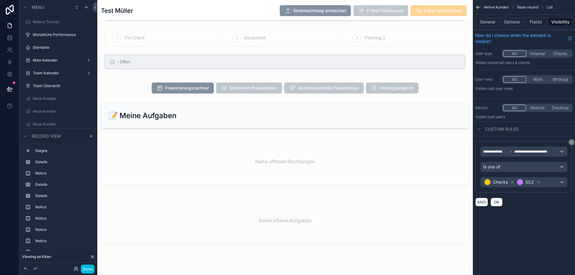
click at [451, 110] on div "scrollable content" at bounding box center [285, 116] width 376 height 30
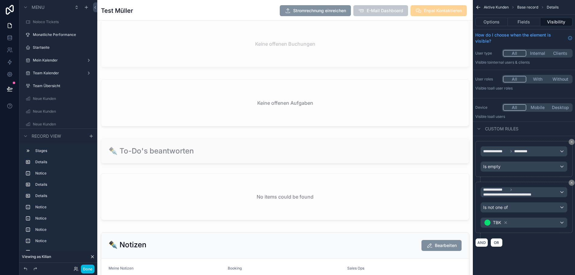
scroll to position [960, 0]
click at [86, 268] on button "Done" at bounding box center [88, 268] width 14 height 9
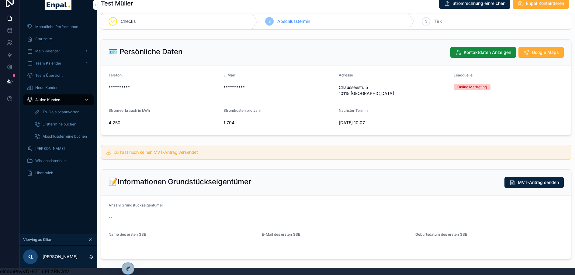
scroll to position [0, 0]
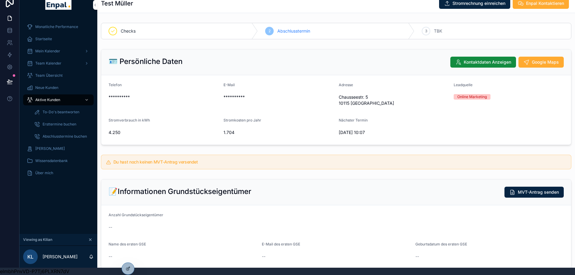
click at [54, 97] on span "Aktive Kunden" at bounding box center [47, 99] width 25 height 5
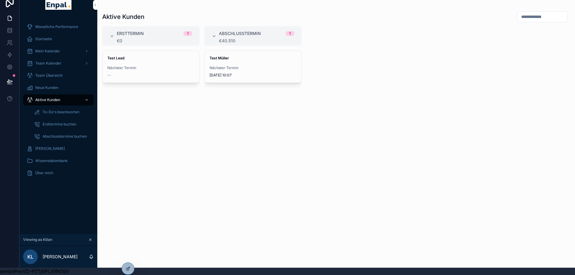
click at [224, 56] on strong "Test Müller" at bounding box center [219, 58] width 19 height 5
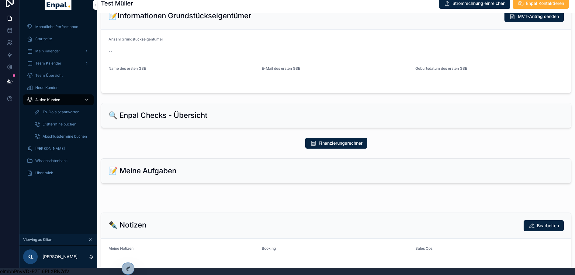
scroll to position [175, 0]
click at [260, 166] on div "📝 Meine Aufgaben" at bounding box center [337, 171] width 456 height 10
click at [127, 269] on icon at bounding box center [128, 268] width 5 height 5
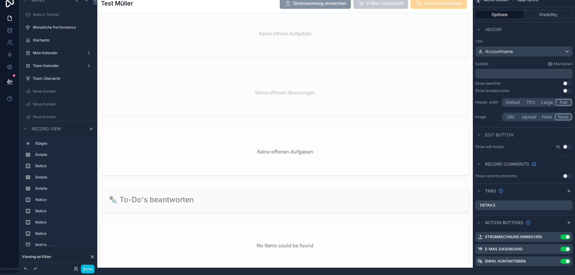
scroll to position [913, 0]
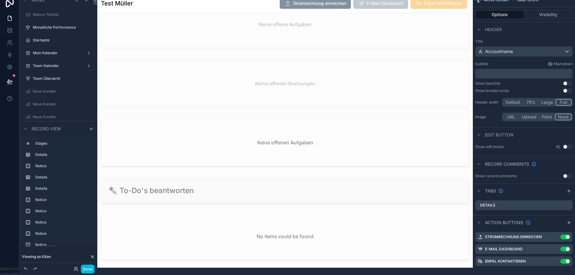
click at [232, 131] on div "scrollable content" at bounding box center [285, 144] width 376 height 54
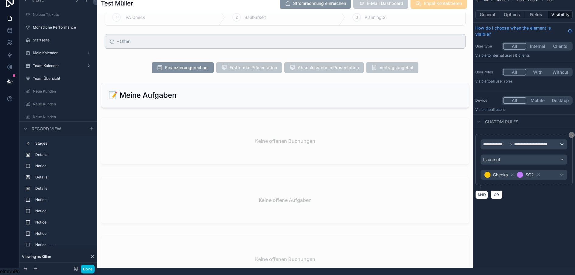
scroll to position [735, 0]
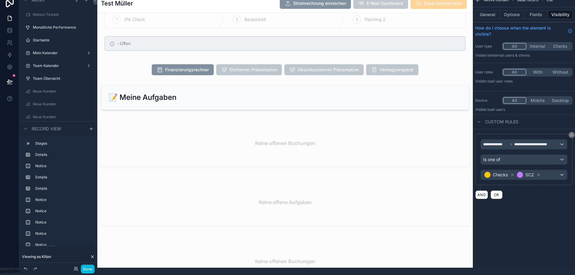
click at [457, 74] on div "**********" at bounding box center [285, 93] width 376 height 1616
click at [467, 89] on div "scrollable content" at bounding box center [285, 97] width 376 height 30
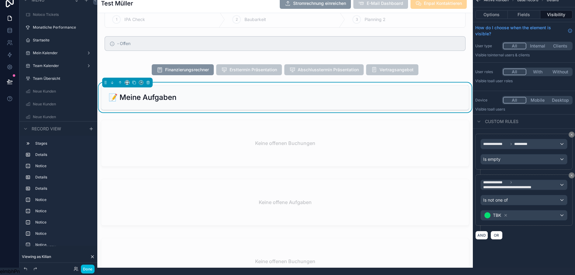
click at [460, 126] on div "scrollable content" at bounding box center [285, 144] width 376 height 54
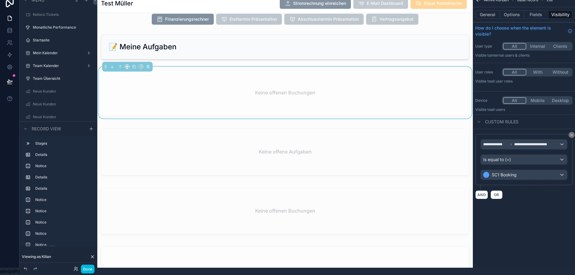
scroll to position [786, 0]
click at [430, 155] on div "scrollable content" at bounding box center [285, 152] width 376 height 54
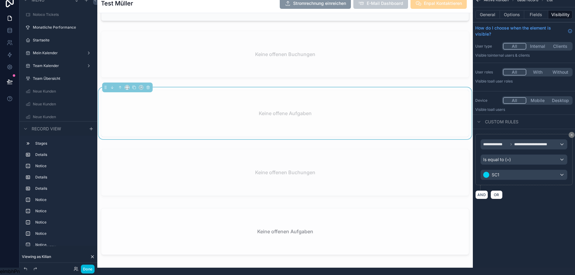
scroll to position [824, 0]
click at [412, 169] on div "scrollable content" at bounding box center [285, 173] width 376 height 54
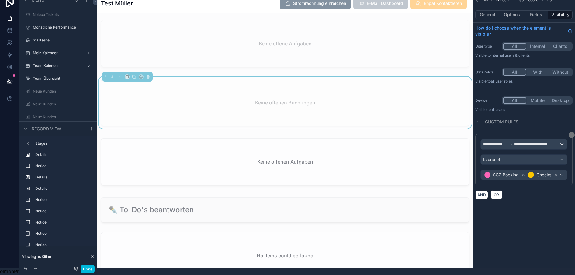
click at [380, 163] on div "scrollable content" at bounding box center [285, 163] width 376 height 54
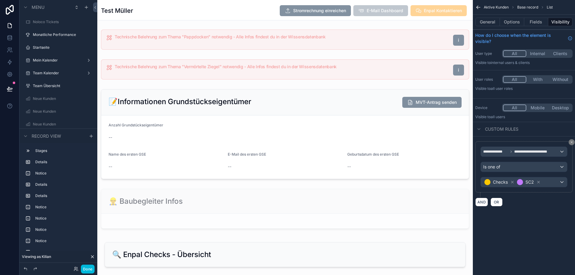
scroll to position [430, 0]
click at [315, 131] on div "scrollable content" at bounding box center [285, 133] width 376 height 95
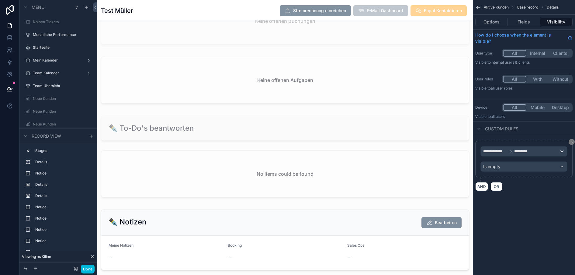
scroll to position [983, 0]
click at [337, 91] on div "scrollable content" at bounding box center [285, 81] width 376 height 54
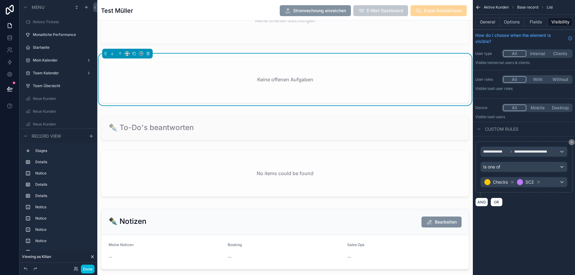
click at [371, 78] on div "Keine offenen Aufgaben" at bounding box center [285, 79] width 368 height 46
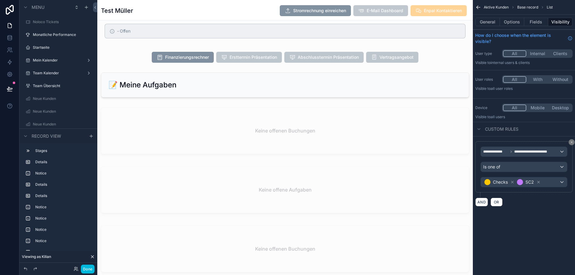
scroll to position [753, 0]
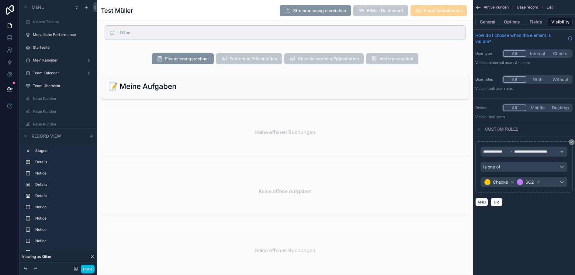
click at [193, 89] on div "scrollable content" at bounding box center [285, 87] width 376 height 30
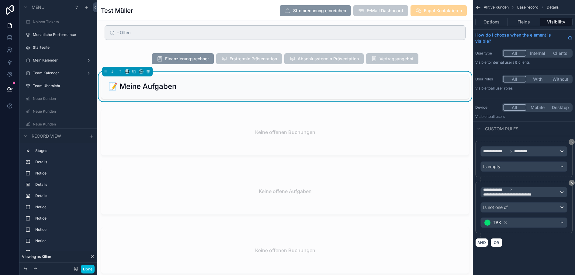
click at [187, 140] on div "scrollable content" at bounding box center [285, 133] width 376 height 54
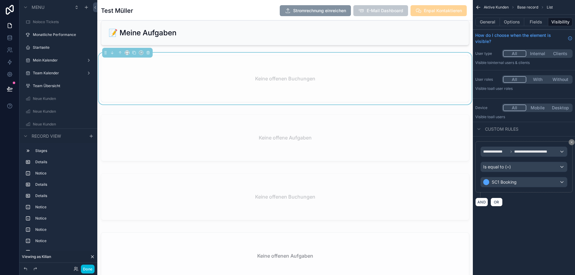
click at [210, 131] on div "scrollable content" at bounding box center [285, 139] width 376 height 54
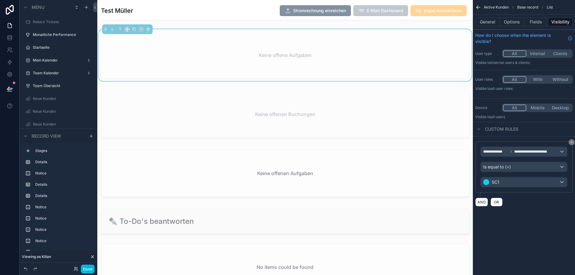
scroll to position [890, 0]
click at [210, 171] on div "scrollable content" at bounding box center [285, 174] width 376 height 54
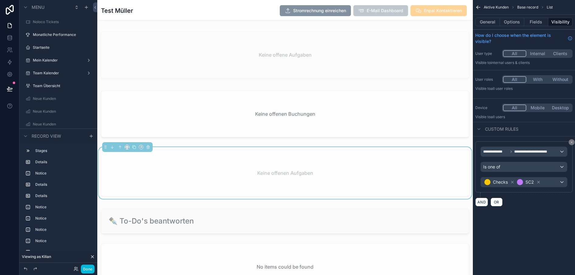
click at [84, 270] on button "Done" at bounding box center [88, 268] width 14 height 9
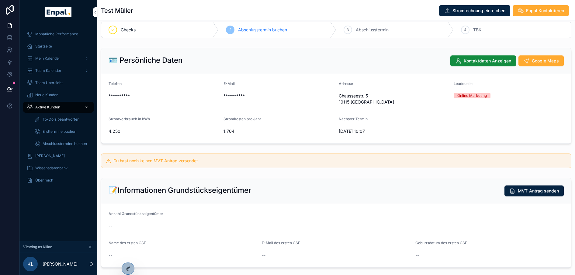
scroll to position [0, 0]
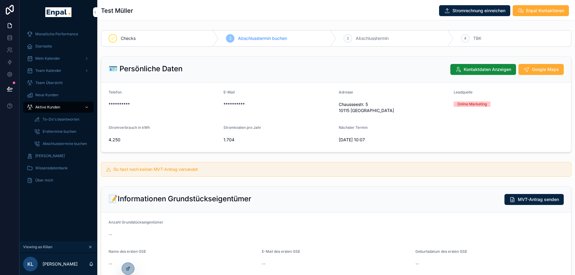
click at [49, 109] on span "Aktive Kunden" at bounding box center [47, 107] width 25 height 5
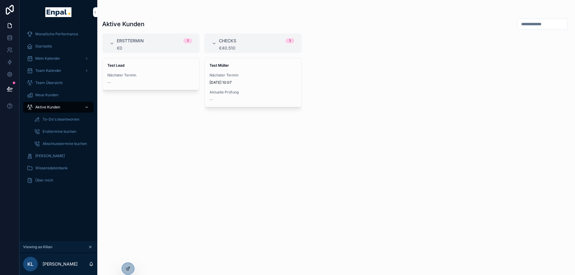
click at [226, 67] on span "Test Müller" at bounding box center [253, 65] width 87 height 5
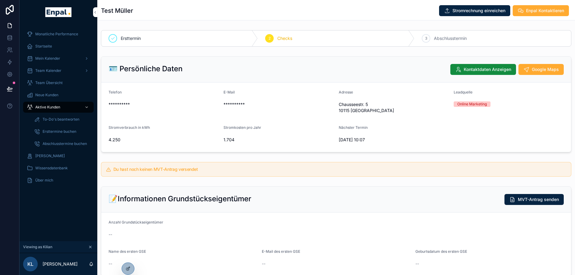
click at [44, 108] on span "Aktive Kunden" at bounding box center [47, 107] width 25 height 5
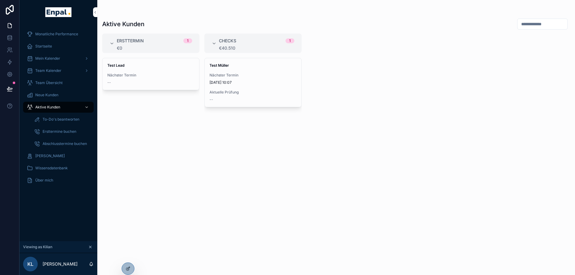
click at [230, 81] on span "[DATE] 10:07" at bounding box center [253, 82] width 87 height 5
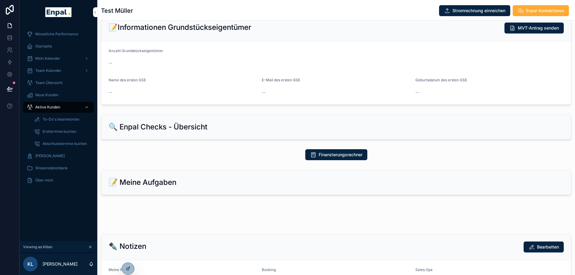
scroll to position [170, 0]
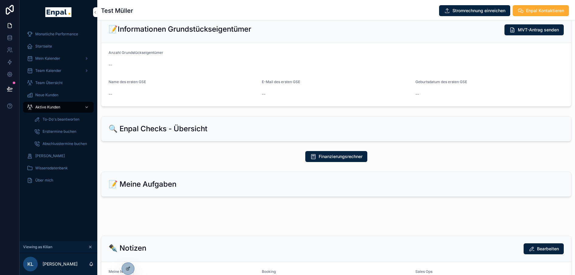
click at [243, 185] on div "📝 Meine Aufgaben" at bounding box center [337, 184] width 456 height 10
click at [128, 266] on icon at bounding box center [128, 268] width 5 height 5
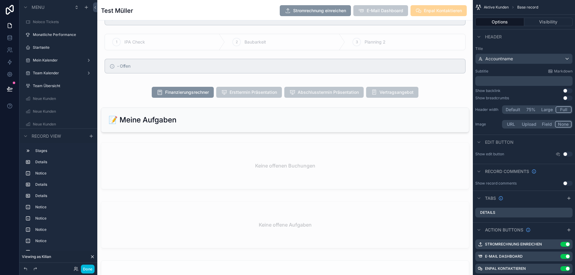
scroll to position [720, 0]
click at [265, 113] on div "scrollable content" at bounding box center [285, 120] width 376 height 30
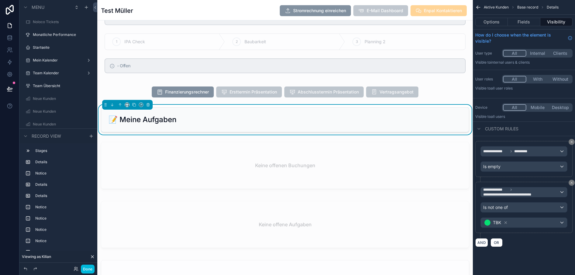
click at [338, 173] on div "scrollable content" at bounding box center [285, 166] width 376 height 54
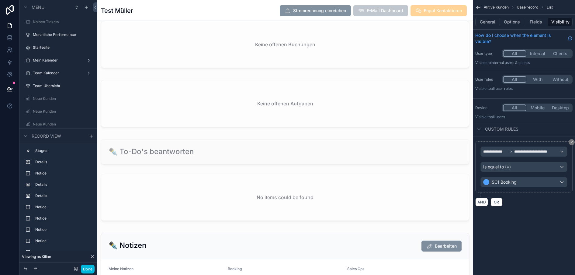
scroll to position [973, 0]
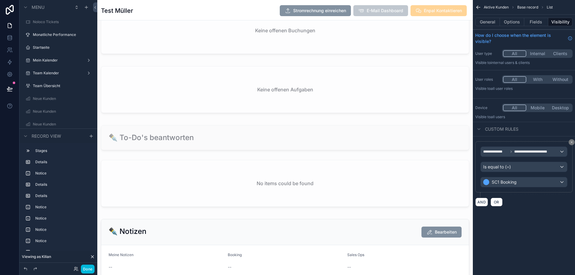
click at [338, 108] on div "scrollable content" at bounding box center [285, 91] width 376 height 54
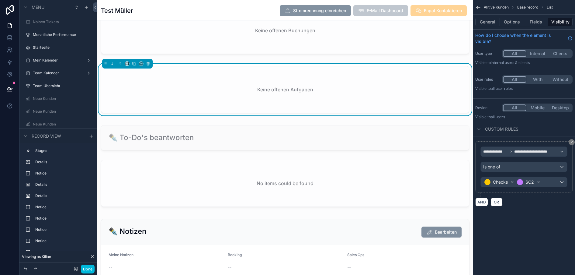
click at [87, 267] on button "Done" at bounding box center [88, 268] width 14 height 9
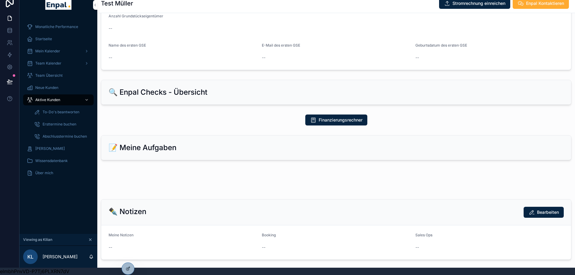
scroll to position [198, 0]
click at [129, 267] on icon at bounding box center [129, 268] width 2 height 2
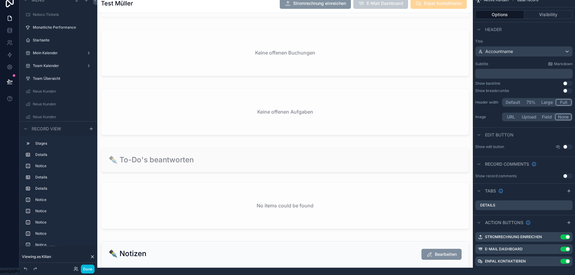
scroll to position [944, 0]
click at [270, 106] on div "scrollable content" at bounding box center [285, 113] width 376 height 54
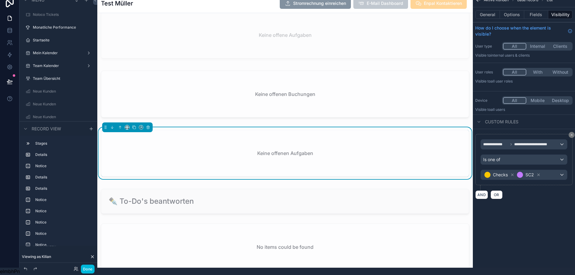
scroll to position [897, 0]
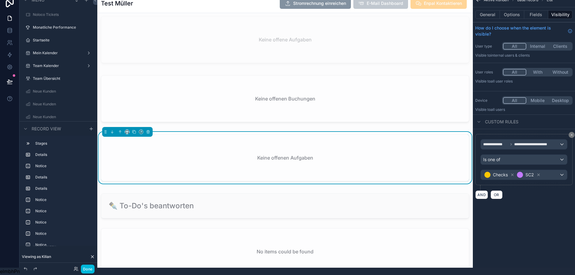
click at [346, 87] on div "scrollable content" at bounding box center [285, 100] width 376 height 54
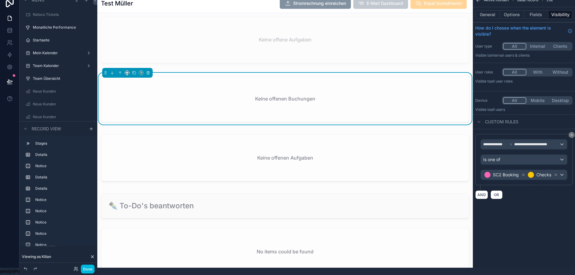
click at [331, 152] on div "scrollable content" at bounding box center [285, 159] width 376 height 54
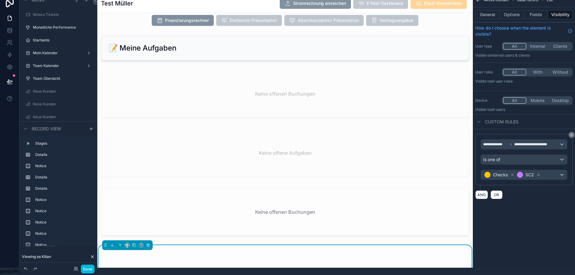
scroll to position [784, 0]
click at [334, 145] on div "scrollable content" at bounding box center [285, 154] width 376 height 54
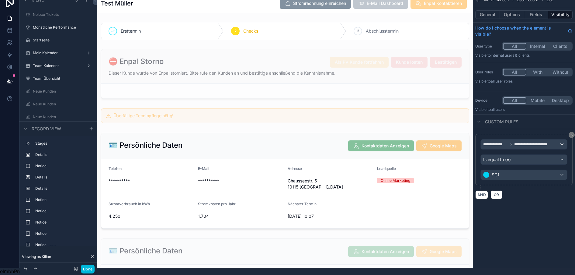
scroll to position [0, 5]
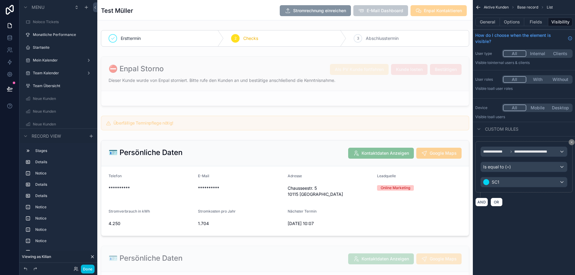
click at [86, 268] on button "Done" at bounding box center [88, 268] width 14 height 9
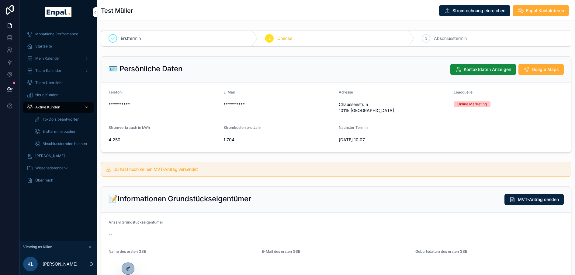
click at [44, 107] on span "Aktive Kunden" at bounding box center [47, 107] width 25 height 5
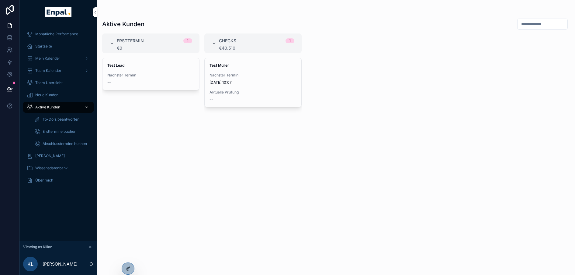
click at [229, 72] on div "Test Müller Nächster Termin 8.10.2025 10:07 Aktuelle Prüfung --" at bounding box center [253, 82] width 97 height 49
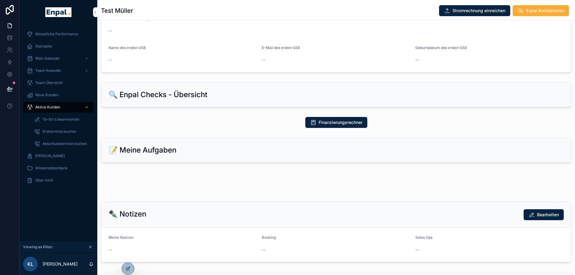
scroll to position [203, 0]
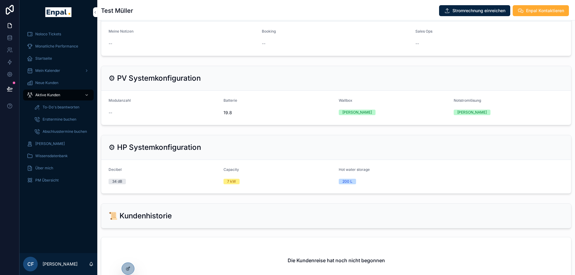
scroll to position [410, 0]
click at [129, 269] on icon at bounding box center [128, 268] width 5 height 5
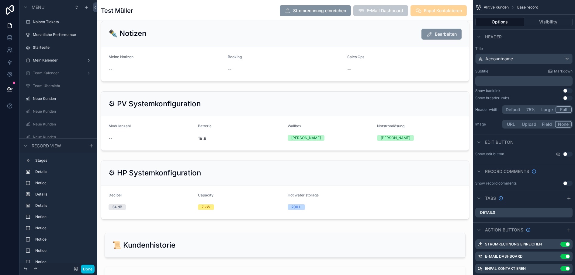
scroll to position [1171, 0]
click at [253, 179] on div "scrollable content" at bounding box center [285, 189] width 376 height 64
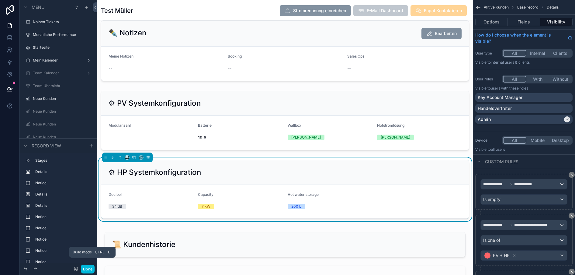
click at [84, 269] on button "Done" at bounding box center [88, 268] width 14 height 9
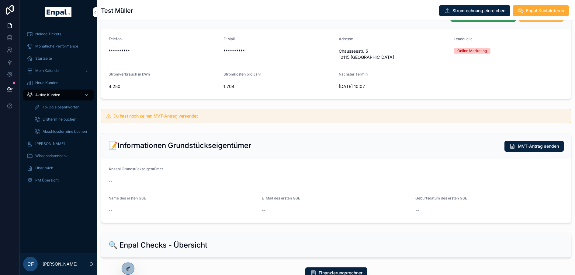
scroll to position [0, 0]
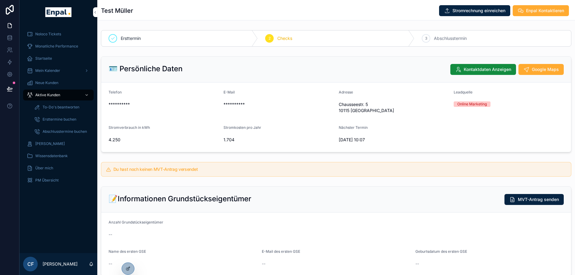
click at [0, 0] on icon at bounding box center [0, 0] width 0 height 0
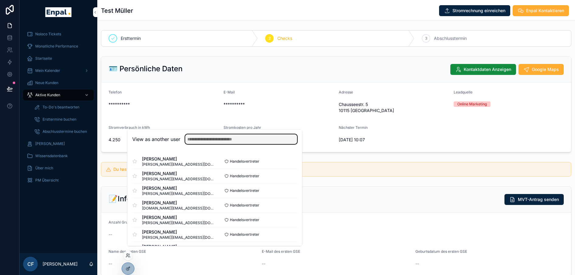
click at [188, 142] on input "text" at bounding box center [241, 139] width 112 height 10
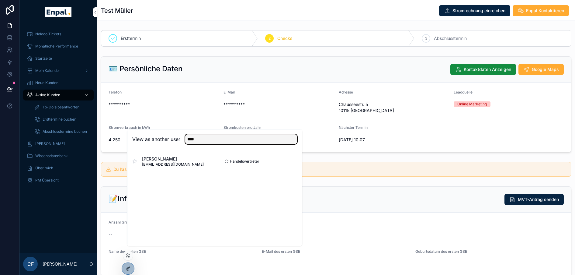
type input "****"
click at [0, 0] on button "Select" at bounding box center [0, 0] width 0 height 0
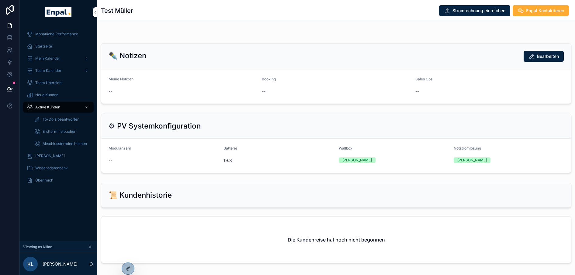
scroll to position [389, 0]
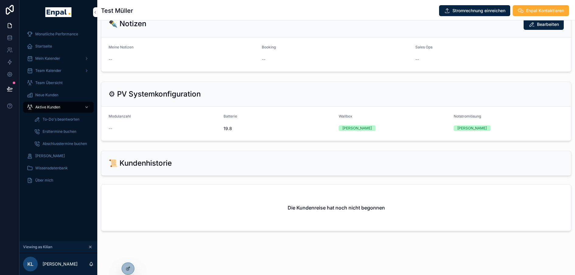
click at [127, 266] on icon at bounding box center [128, 268] width 5 height 5
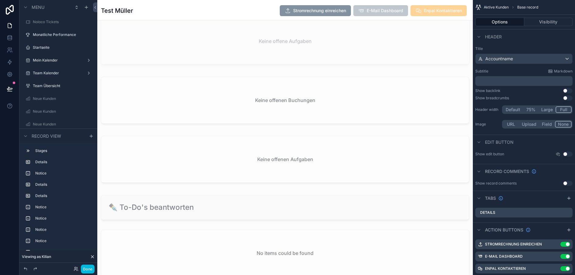
scroll to position [891, 0]
click at [242, 167] on div "scrollable content" at bounding box center [285, 160] width 376 height 54
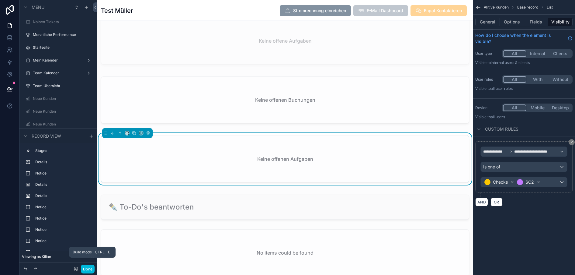
click at [86, 269] on button "Done" at bounding box center [88, 268] width 14 height 9
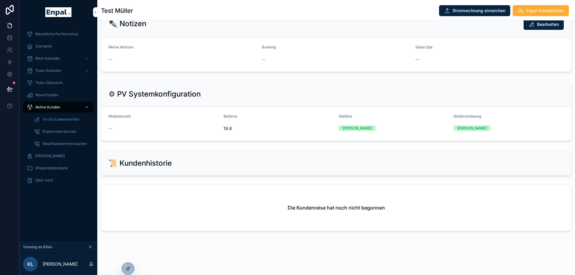
scroll to position [379, 0]
click at [125, 264] on div at bounding box center [128, 269] width 12 height 12
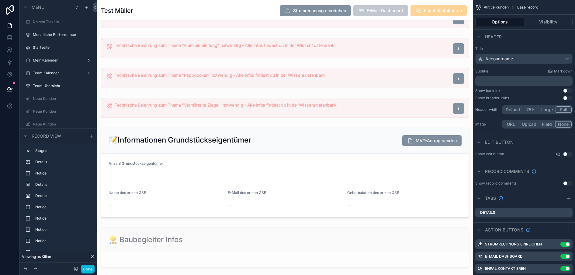
scroll to position [891, 0]
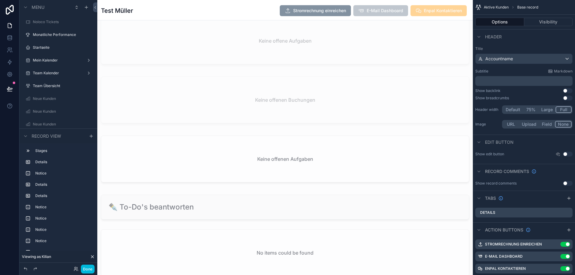
click at [309, 187] on div "scrollable content" at bounding box center [285, 160] width 376 height 54
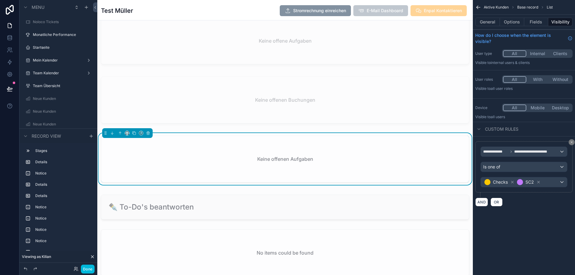
click at [332, 175] on div "Keine offenen Aufgaben" at bounding box center [285, 159] width 368 height 46
click at [537, 19] on button "Fields" at bounding box center [537, 22] width 24 height 9
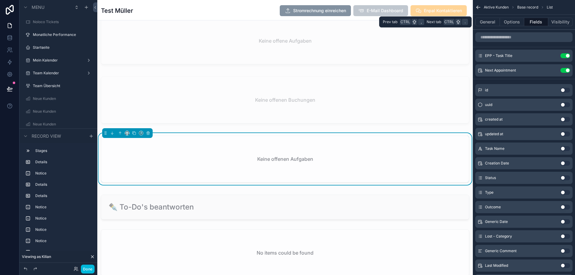
click at [511, 24] on button "Options" at bounding box center [512, 22] width 24 height 9
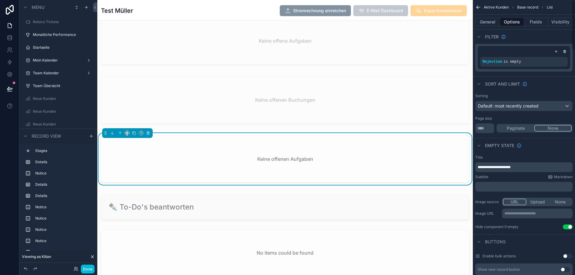
scroll to position [0, 0]
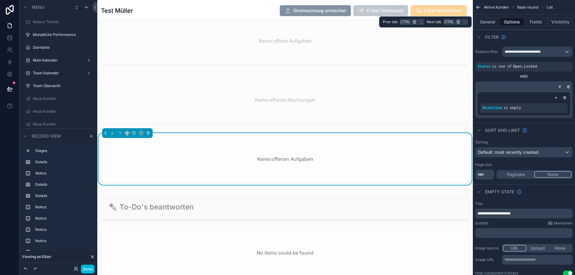
click at [490, 21] on button "General" at bounding box center [488, 22] width 25 height 9
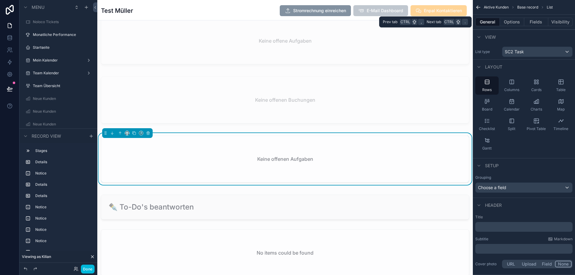
click at [511, 20] on button "Options" at bounding box center [512, 22] width 24 height 9
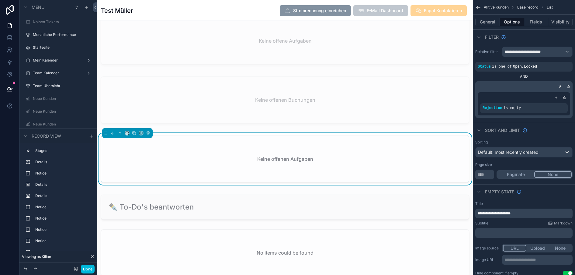
click at [90, 267] on button "Done" at bounding box center [88, 268] width 14 height 9
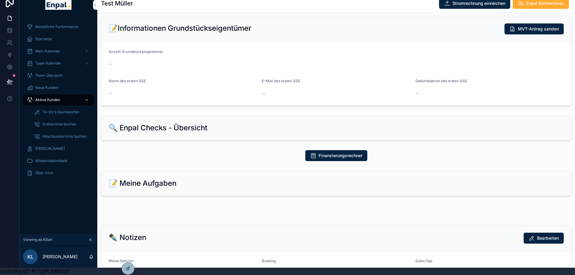
scroll to position [157, 0]
click at [129, 269] on icon at bounding box center [127, 269] width 3 height 3
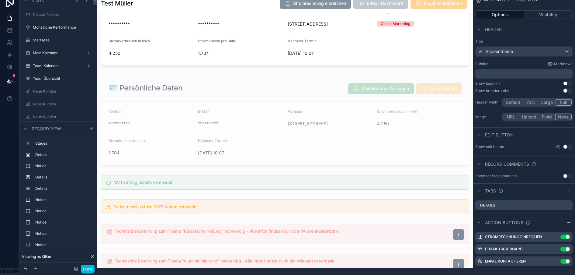
click at [85, 268] on button "Done" at bounding box center [88, 268] width 14 height 9
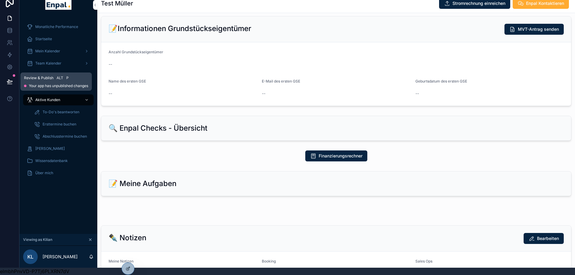
click at [7, 79] on icon at bounding box center [10, 82] width 6 height 6
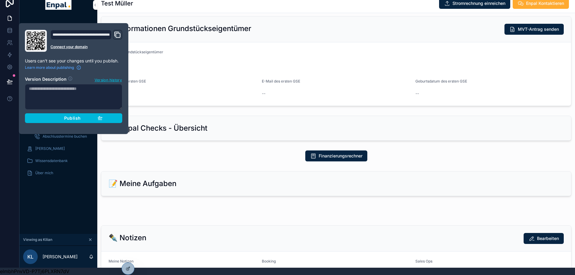
click at [68, 115] on span "Publish" at bounding box center [72, 117] width 16 height 5
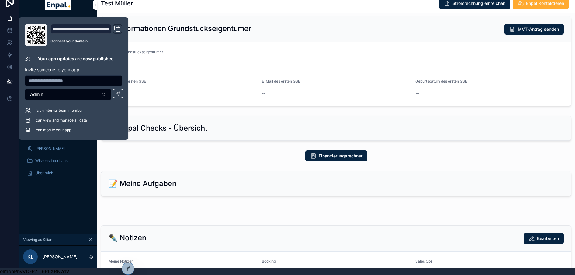
click at [48, 225] on div "Monatliche Performance Startseite Mein Kalender Team Kalender Team Übersicht Ne…" at bounding box center [58, 125] width 78 height 217
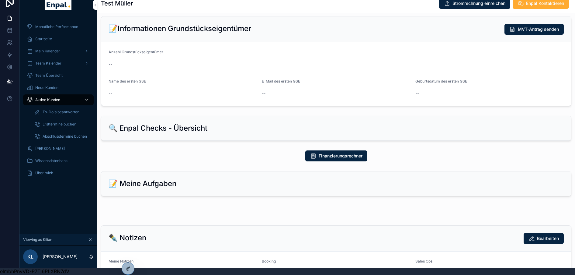
click at [52, 95] on div "Aktive Kunden" at bounding box center [58, 100] width 63 height 10
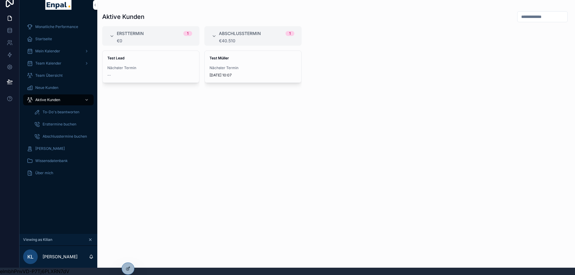
click at [0, 0] on icon at bounding box center [0, 0] width 0 height 0
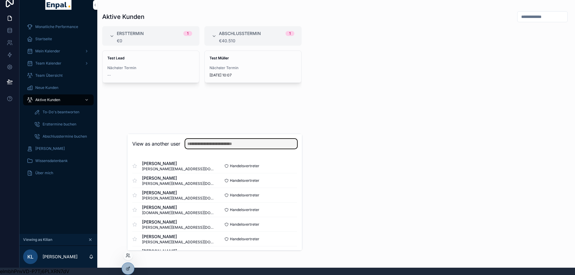
click at [196, 144] on input "text" at bounding box center [241, 144] width 112 height 10
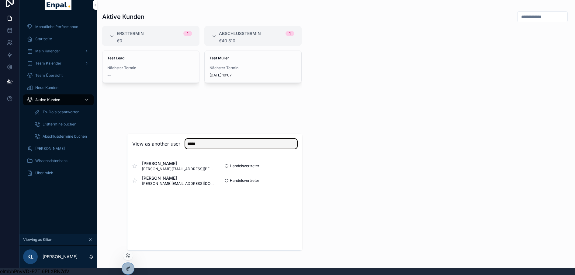
type input "*****"
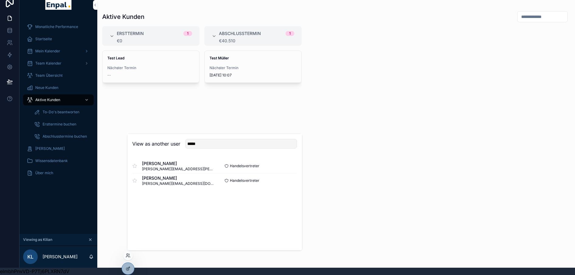
click at [0, 0] on button "Select" at bounding box center [0, 0] width 0 height 0
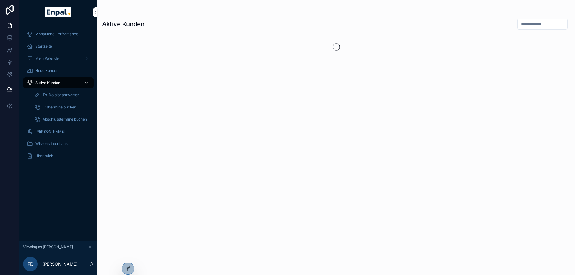
scroll to position [12, 5]
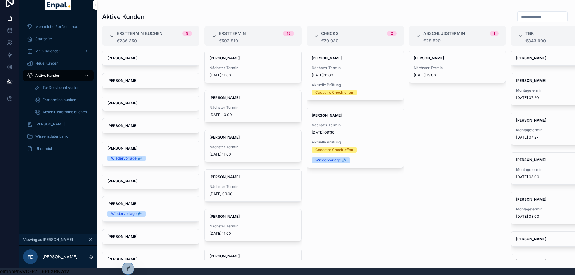
click at [113, 107] on div "Ersttermin buchen 9 €286.350 [PERSON_NAME] [PERSON_NAME] [PERSON_NAME] Herr sch…" at bounding box center [336, 143] width 478 height 234
click at [454, 58] on div "[PERSON_NAME] Nächster Termin [DATE] 13:00" at bounding box center [457, 67] width 97 height 32
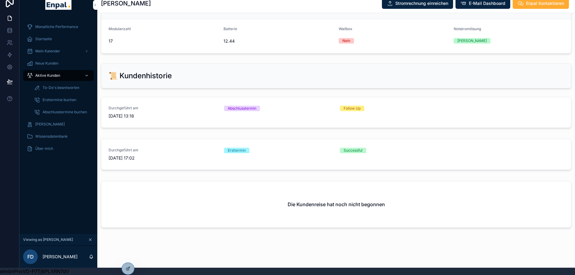
scroll to position [754, 0]
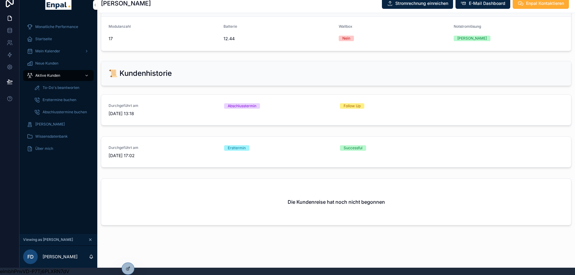
click at [127, 267] on icon at bounding box center [128, 268] width 5 height 5
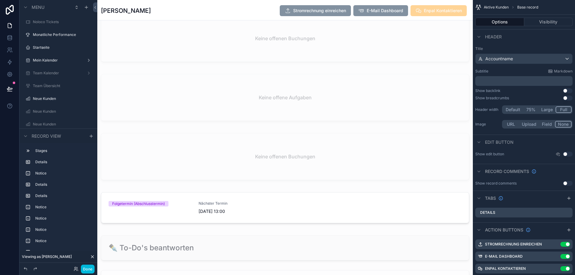
scroll to position [834, 0]
click at [226, 224] on div "scrollable content" at bounding box center [285, 208] width 376 height 38
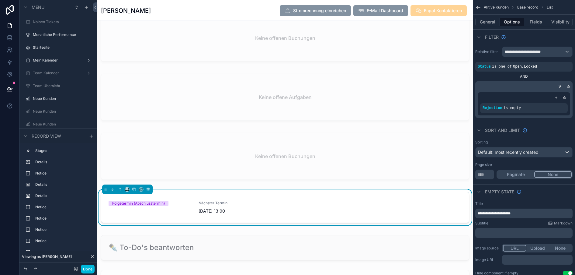
click at [208, 214] on div "Nächster Termin [DATE] 13:00" at bounding box center [240, 207] width 83 height 13
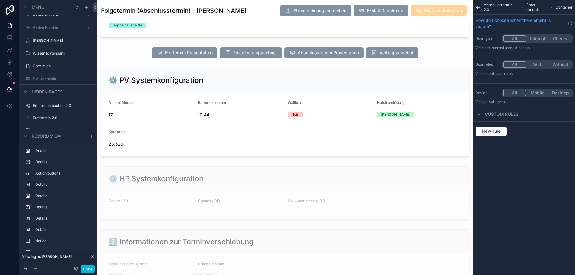
scroll to position [117, 0]
click at [215, 194] on div "scrollable content" at bounding box center [285, 192] width 376 height 58
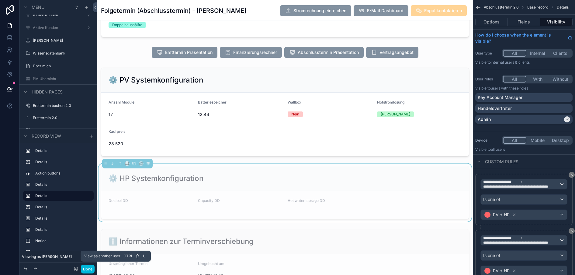
click at [74, 270] on icon at bounding box center [75, 269] width 2 height 1
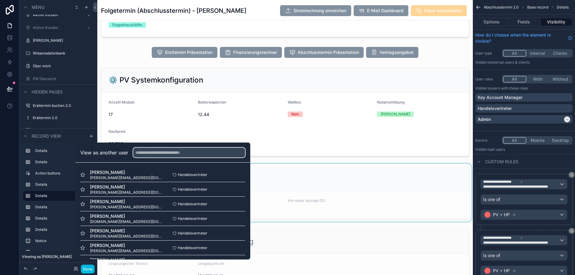
click at [137, 156] on input "text" at bounding box center [189, 153] width 112 height 10
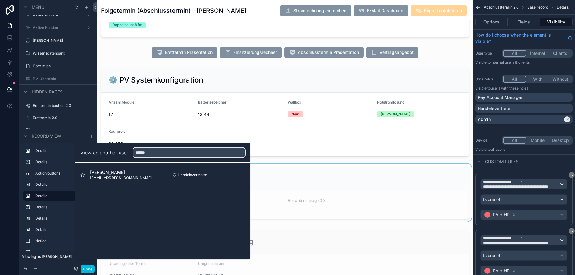
type input "******"
click at [0, 0] on button "Select" at bounding box center [0, 0] width 0 height 0
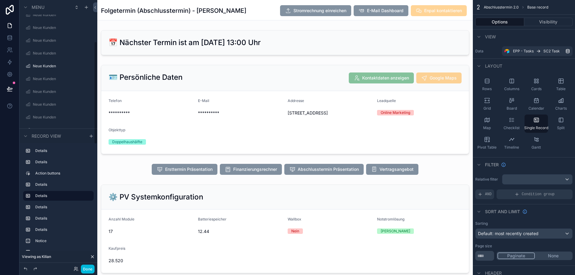
scroll to position [110, 0]
click at [85, 269] on button "Done" at bounding box center [88, 268] width 14 height 9
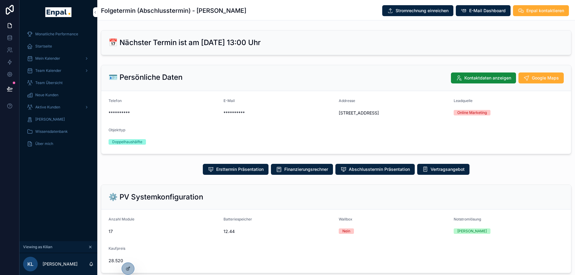
click at [40, 107] on span "Aktive Kunden" at bounding box center [47, 107] width 25 height 5
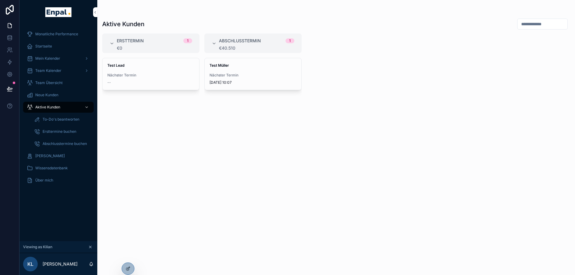
click at [345, 156] on div "Ersttermin 1 €0 Test Lead Nächster Termin -- Abschlusstermin 1 €40.510 Test Mül…" at bounding box center [336, 150] width 478 height 234
click at [253, 75] on span "Nächster Termin" at bounding box center [253, 75] width 87 height 5
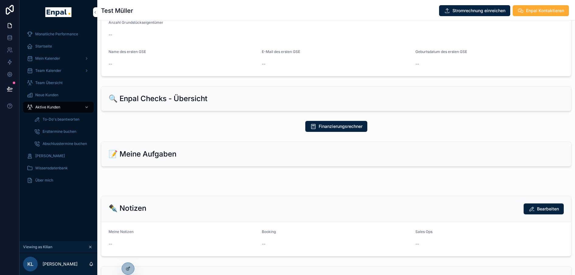
scroll to position [200, 0]
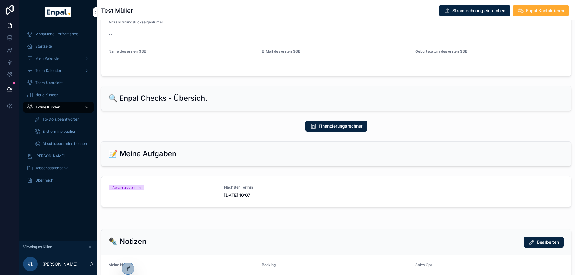
click at [224, 194] on span "[DATE] 10:07" at bounding box center [278, 195] width 108 height 6
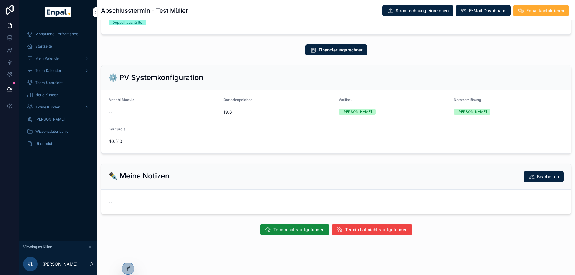
scroll to position [127, 0]
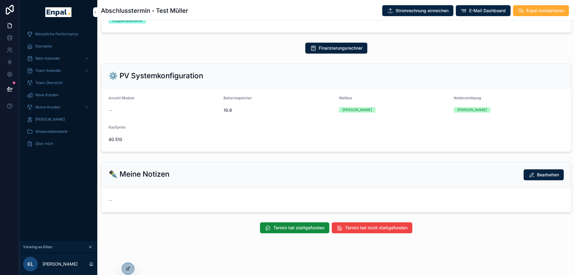
click at [125, 268] on div at bounding box center [128, 269] width 12 height 12
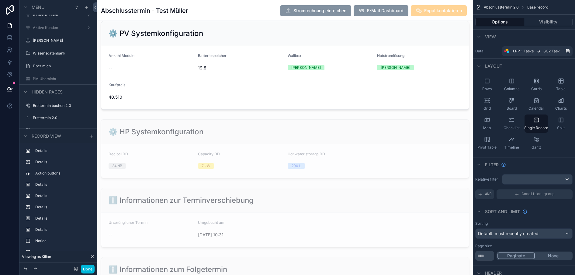
scroll to position [170, 0]
click at [283, 126] on div "scrollable content" at bounding box center [285, 149] width 376 height 64
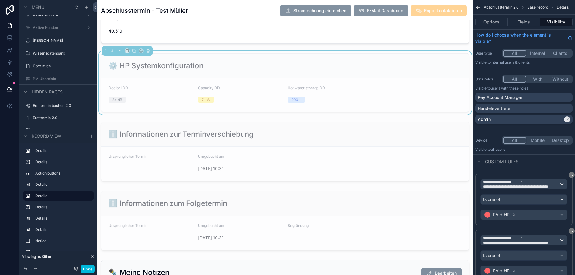
scroll to position [235, 0]
click at [83, 270] on button "Done" at bounding box center [88, 268] width 14 height 9
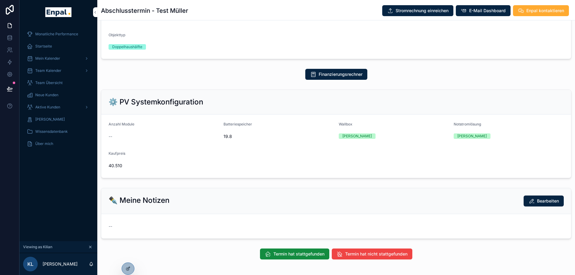
scroll to position [127, 0]
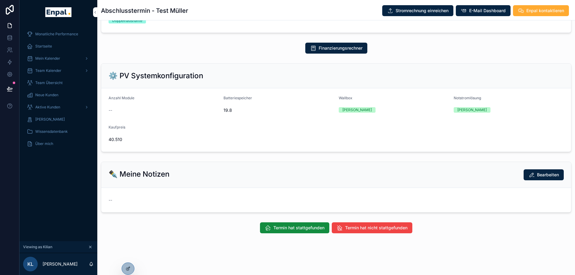
click at [51, 107] on span "Aktive Kunden" at bounding box center [47, 107] width 25 height 5
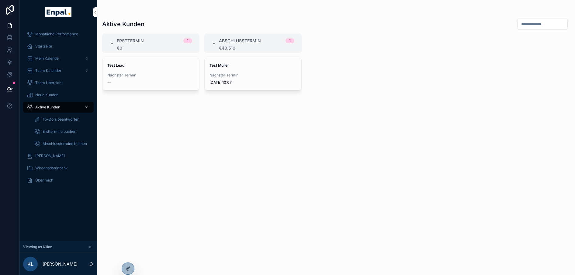
click at [239, 73] on span "Nächster Termin" at bounding box center [253, 75] width 87 height 5
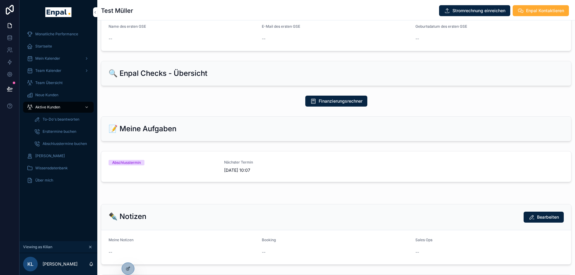
click at [245, 168] on span "[DATE] 10:07" at bounding box center [278, 170] width 108 height 6
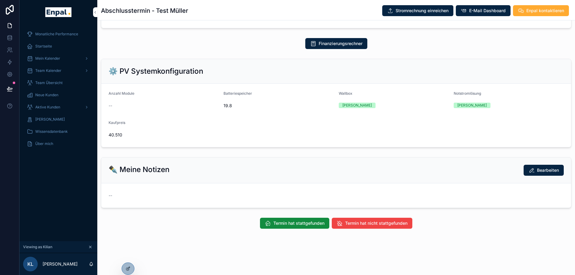
scroll to position [127, 0]
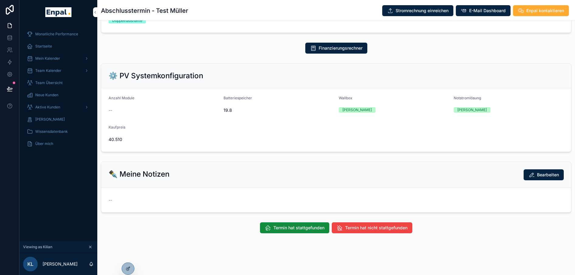
click at [124, 269] on div at bounding box center [128, 269] width 12 height 12
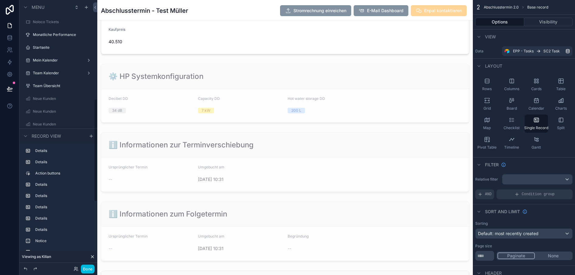
scroll to position [263, 0]
click at [309, 70] on div "scrollable content" at bounding box center [285, 93] width 376 height 64
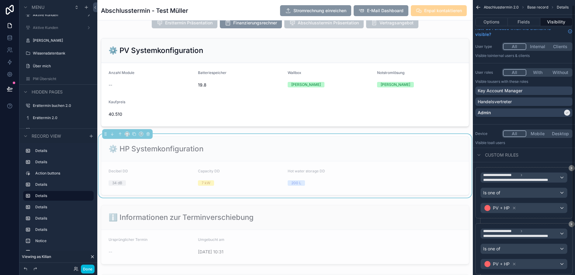
scroll to position [0, 0]
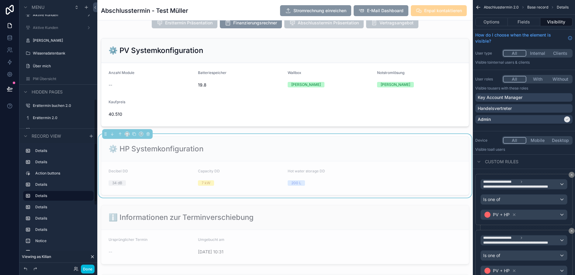
click at [83, 272] on button "Done" at bounding box center [88, 268] width 14 height 9
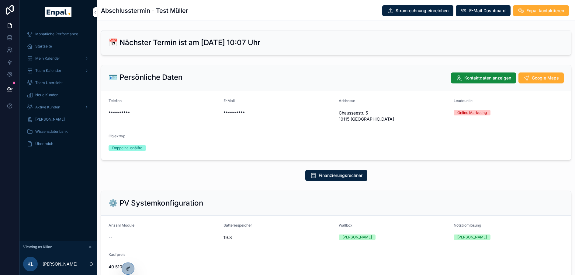
click at [43, 107] on span "Aktive Kunden" at bounding box center [47, 107] width 25 height 5
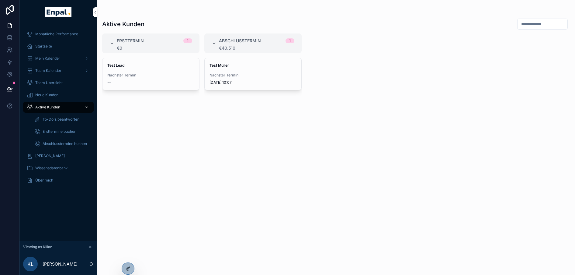
click at [216, 71] on div "Test [PERSON_NAME] Nächster Termin [DATE] 10:07" at bounding box center [253, 74] width 97 height 32
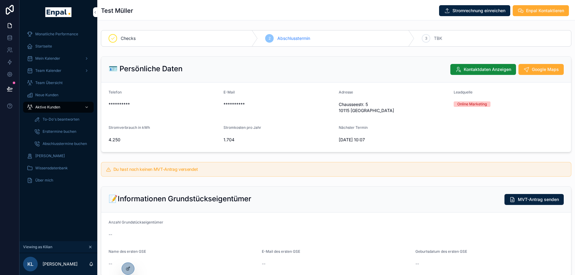
click at [125, 269] on div at bounding box center [128, 269] width 12 height 12
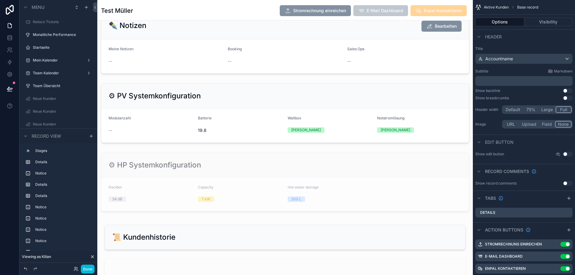
scroll to position [1163, 0]
click at [208, 171] on div "scrollable content" at bounding box center [285, 182] width 376 height 64
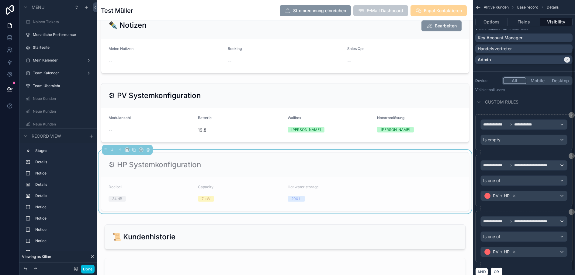
scroll to position [60, 0]
click at [5, 85] on button at bounding box center [9, 88] width 13 height 17
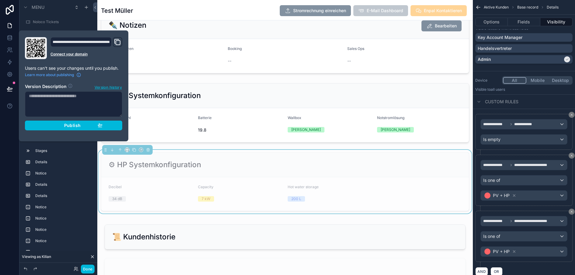
click at [76, 125] on div "Publish" at bounding box center [74, 125] width 58 height 5
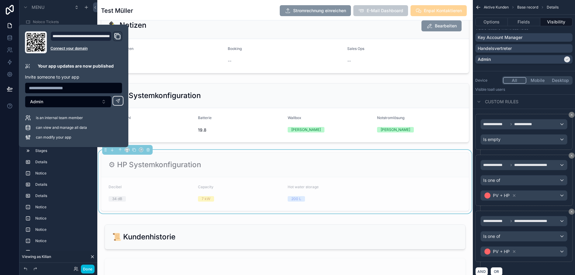
click at [164, 179] on form "Decibel 34 dB Capacity 7 kW Hot water storage 200 L" at bounding box center [285, 193] width 368 height 33
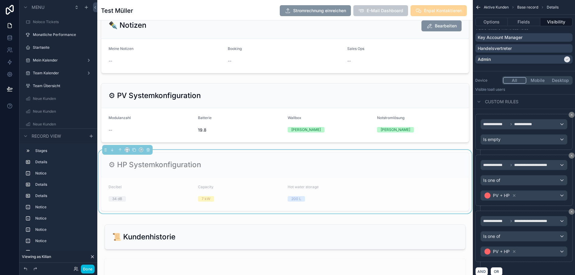
click at [87, 269] on button "Done" at bounding box center [88, 268] width 14 height 9
